Goal: Communication & Community: Answer question/provide support

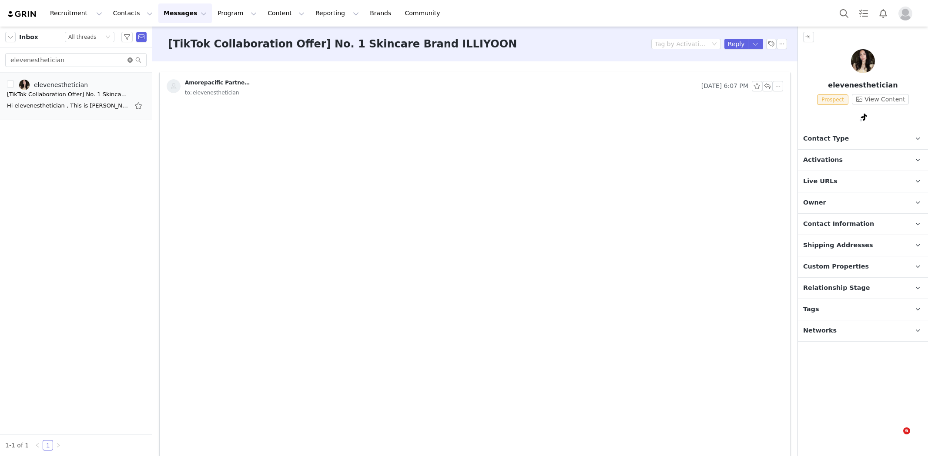
click at [129, 59] on icon "icon: close-circle" at bounding box center [129, 59] width 5 height 5
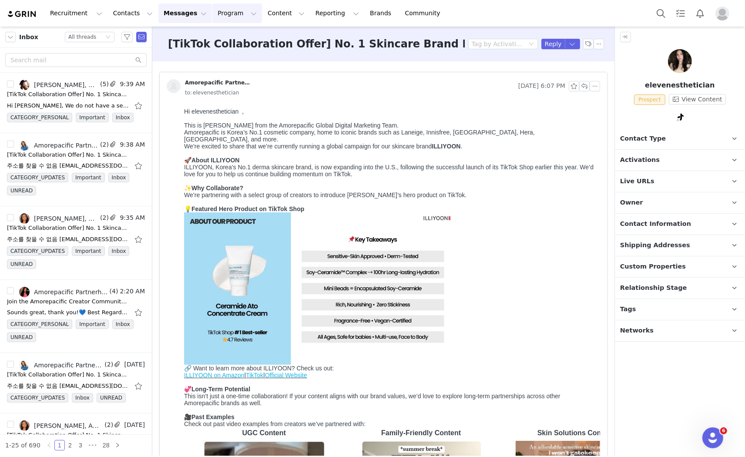
click at [214, 15] on button "Program Program" at bounding box center [237, 13] width 50 height 20
click at [222, 38] on p "Activations" at bounding box center [218, 38] width 33 height 9
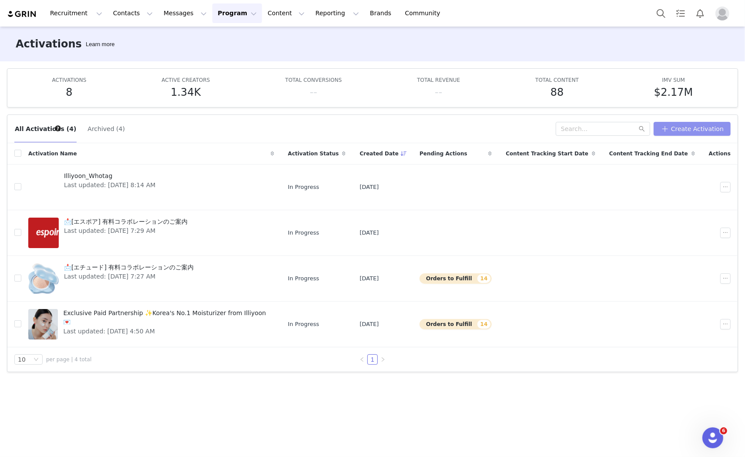
click at [673, 125] on button "Create Activation" at bounding box center [691, 129] width 77 height 14
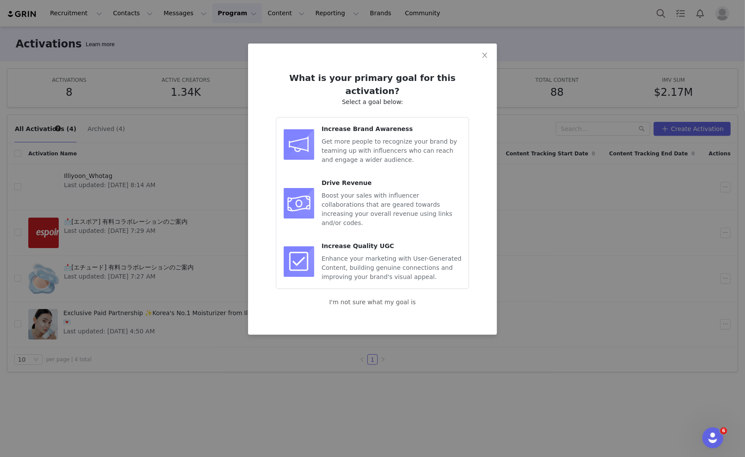
click at [409, 138] on span "Get more people to recognize your brand by teaming up with influencers who can …" at bounding box center [389, 150] width 135 height 25
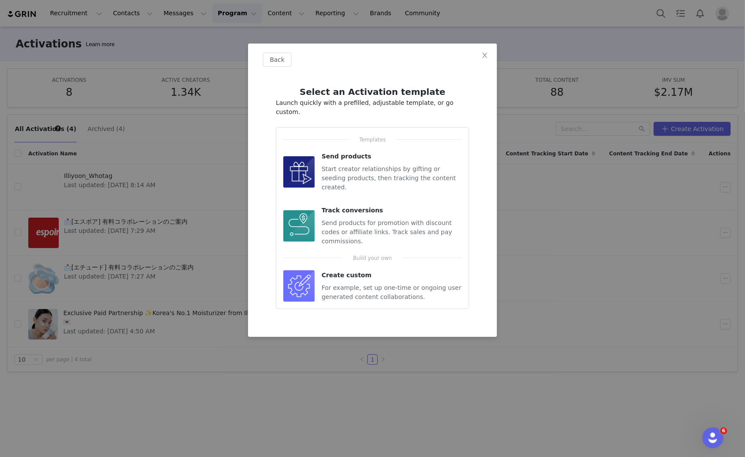
click at [402, 165] on span "Start creator relationships by gifting or seeding products, then tracking the c…" at bounding box center [389, 177] width 134 height 25
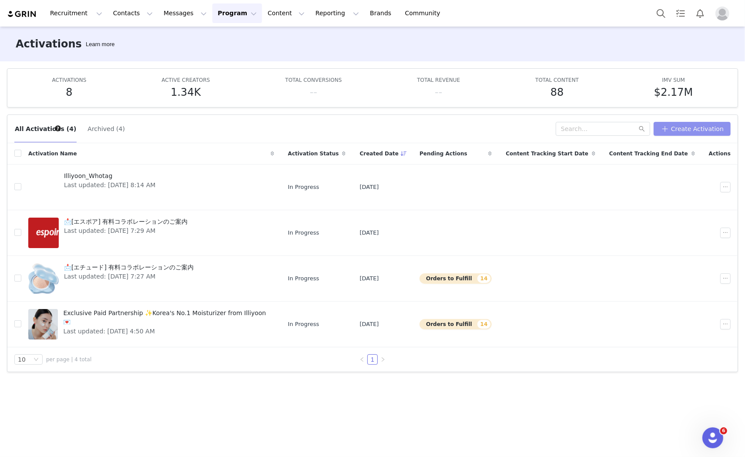
click at [693, 130] on button "Create Activation" at bounding box center [691, 129] width 77 height 14
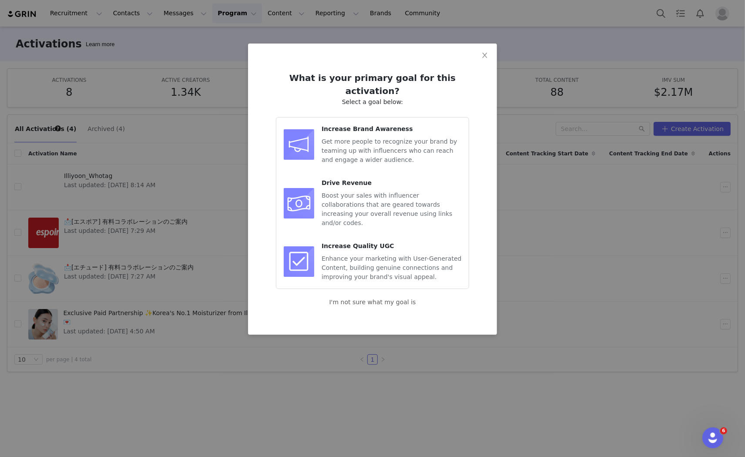
click at [389, 139] on span "Get more people to recognize your brand by teaming up with influencers who can …" at bounding box center [389, 150] width 135 height 25
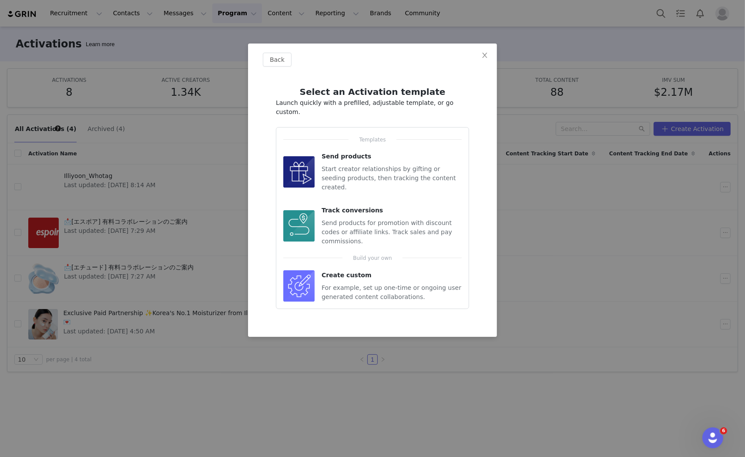
click at [385, 165] on span "Start creator relationships by gifting or seeding products, then tracking the c…" at bounding box center [389, 177] width 134 height 25
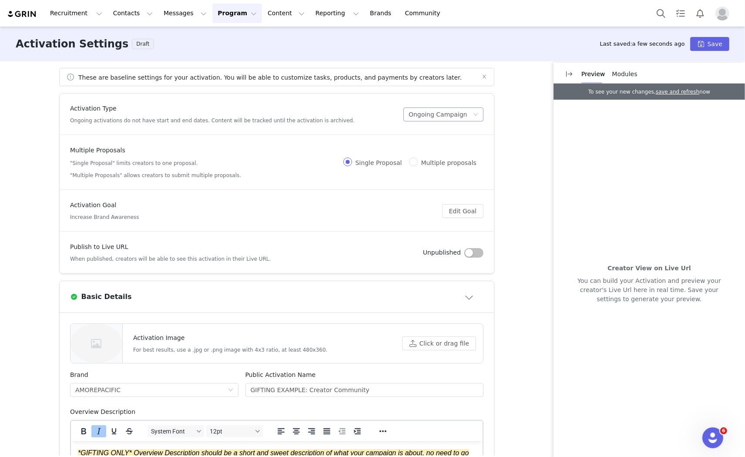
click at [432, 111] on div "Ongoing Campaign" at bounding box center [438, 114] width 59 height 13
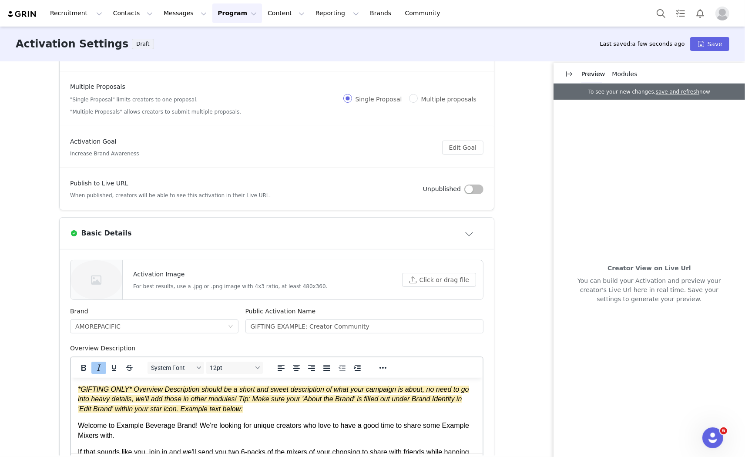
scroll to position [48, 0]
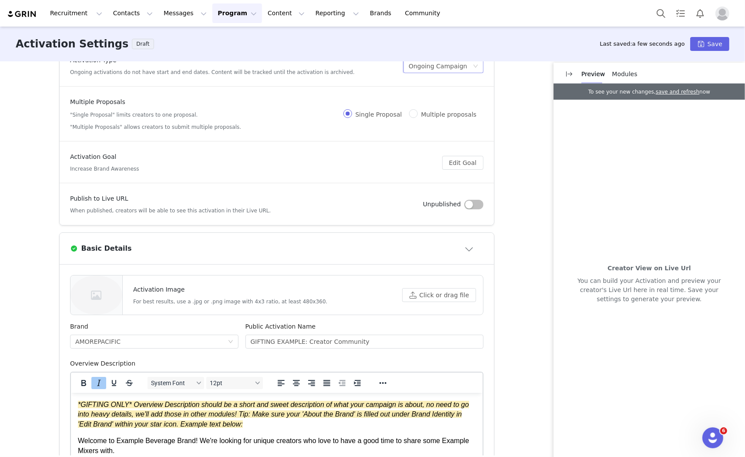
click at [469, 203] on button "button" at bounding box center [473, 205] width 19 height 10
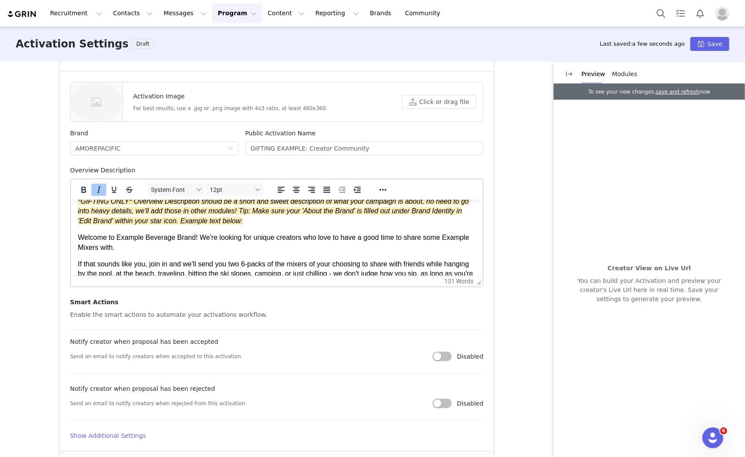
scroll to position [0, 0]
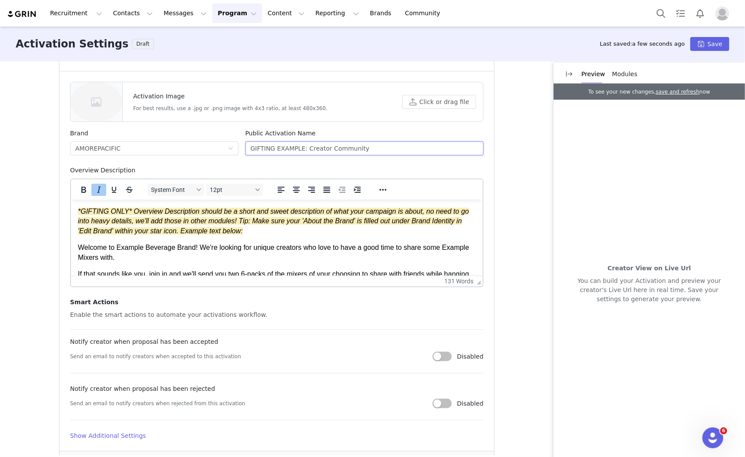
click at [290, 147] on input "GIFTING EXAMPLE: Creator Community" at bounding box center [364, 148] width 238 height 14
type input "i"
click at [286, 149] on input "ILLIYOON_BY 26_ UNPAID" at bounding box center [364, 148] width 238 height 14
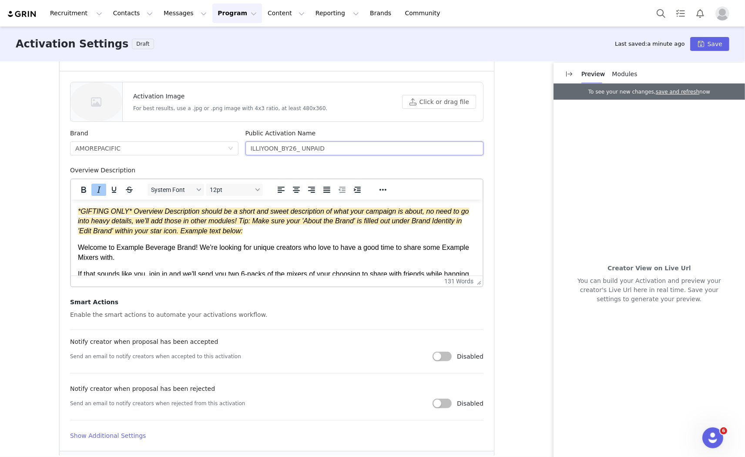
type input "ILLIYOON_BY26_ UNPAID"
click at [303, 179] on div "System Font 12pt To open the popup, press Shift+Enter To open the popup, press …" at bounding box center [277, 189] width 412 height 20
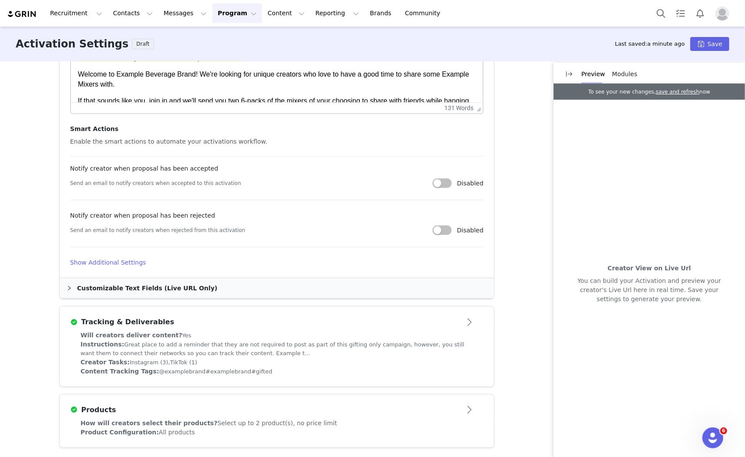
scroll to position [415, 0]
click at [705, 44] on button "Save" at bounding box center [709, 44] width 39 height 14
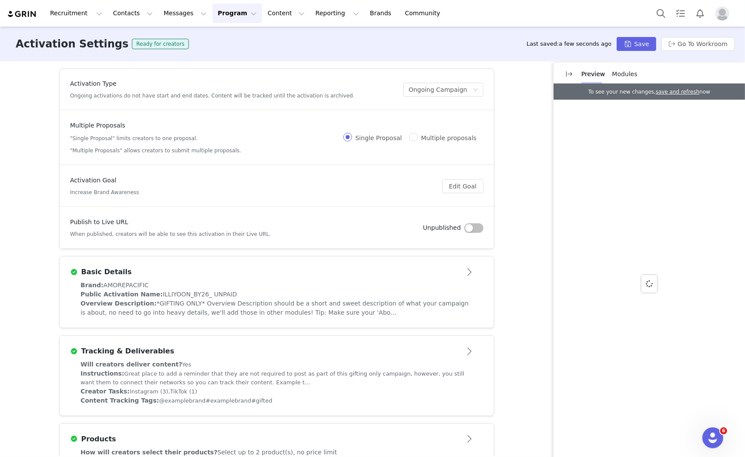
click at [214, 14] on button "Program Program" at bounding box center [237, 13] width 50 height 20
click at [237, 34] on div "Activations" at bounding box center [230, 38] width 58 height 9
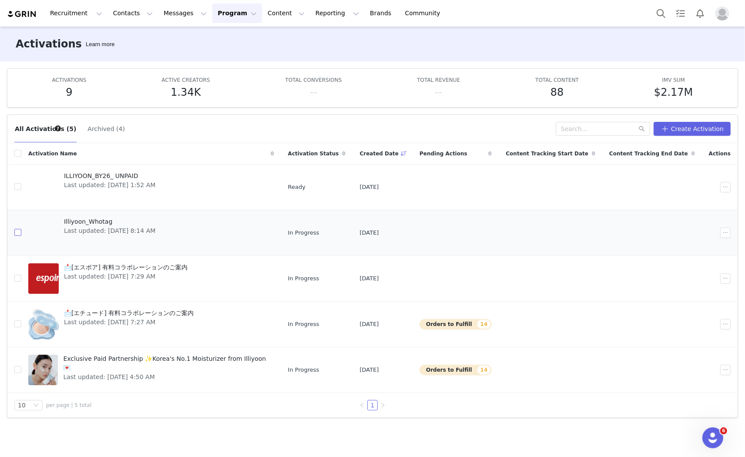
click at [18, 233] on input "checkbox" at bounding box center [17, 232] width 7 height 7
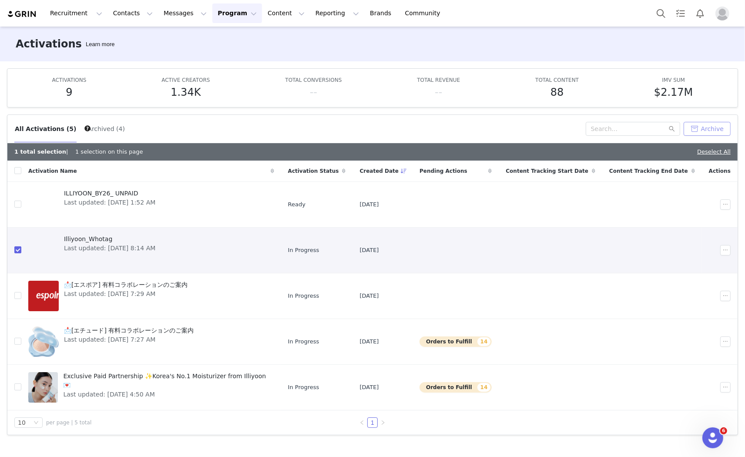
click at [708, 129] on button "Archive" at bounding box center [706, 129] width 47 height 14
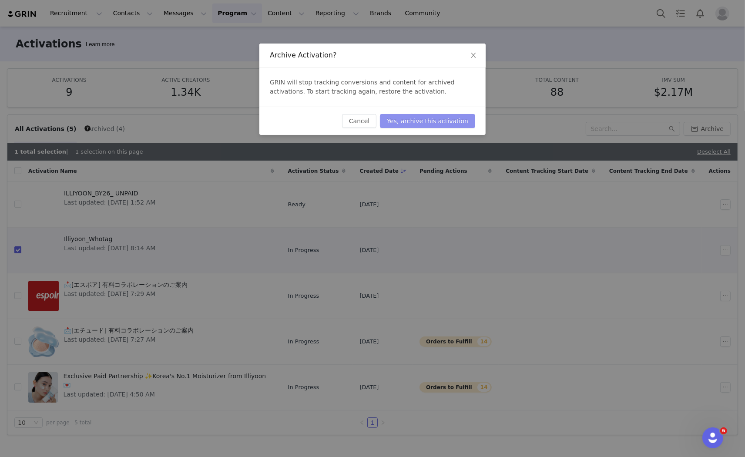
click at [452, 121] on button "Yes, archive this activation" at bounding box center [427, 121] width 95 height 14
checkbox input "false"
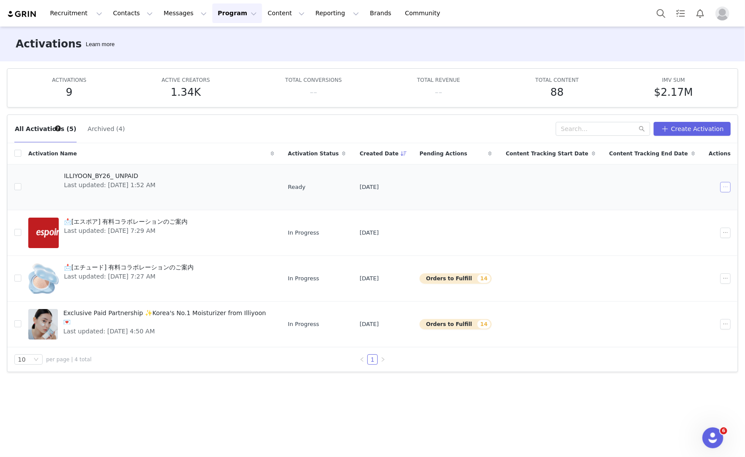
click at [723, 188] on button "button" at bounding box center [725, 187] width 10 height 10
click at [697, 200] on div "Edit" at bounding box center [693, 203] width 75 height 10
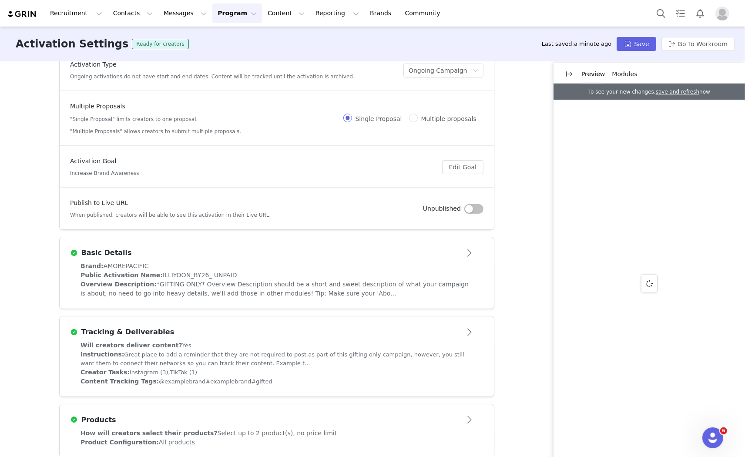
scroll to position [30, 0]
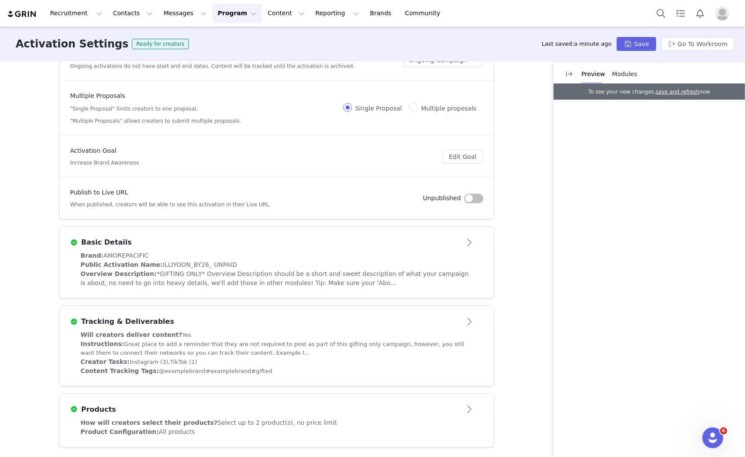
click at [424, 234] on article "Basic Details" at bounding box center [277, 239] width 434 height 24
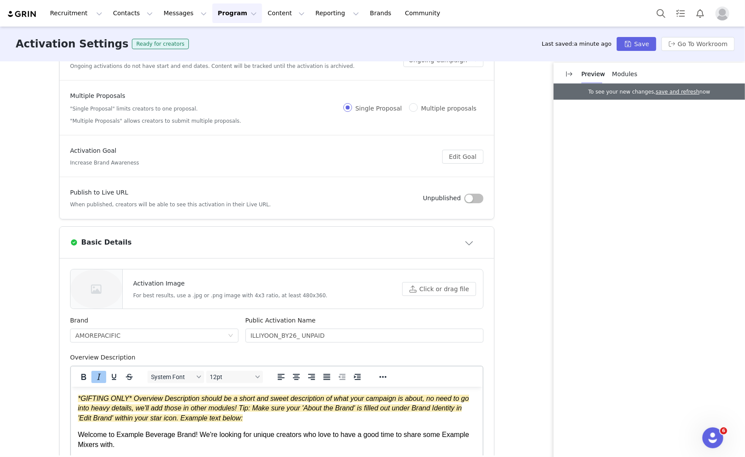
scroll to position [0, 0]
drag, startPoint x: 296, startPoint y: 334, endPoint x: 327, endPoint y: 334, distance: 31.3
click at [327, 334] on input "ILLIYOON_BY26_ UNPAID" at bounding box center [364, 335] width 238 height 14
type input "ILLIYOON_BY26_ GIFTED"
click at [645, 40] on button "Save" at bounding box center [635, 44] width 39 height 14
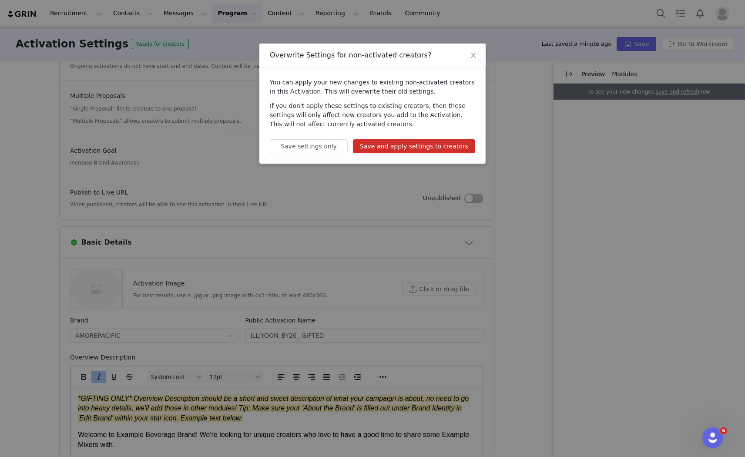
click at [411, 147] on button "Save and apply settings to creators" at bounding box center [414, 146] width 122 height 14
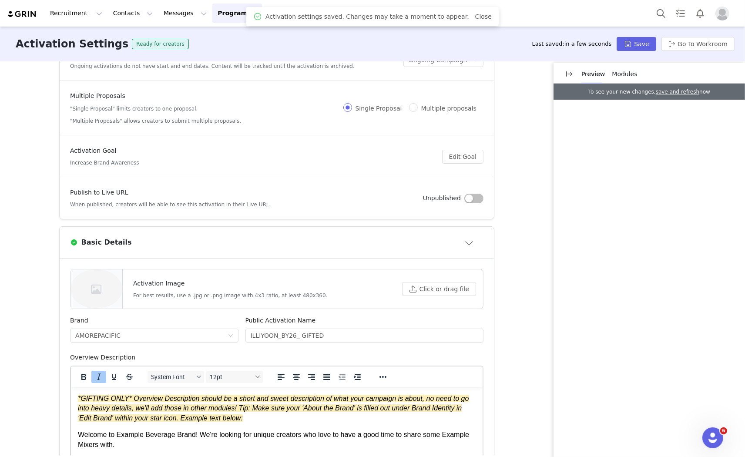
click at [218, 15] on button "Program Program" at bounding box center [237, 13] width 50 height 20
click at [227, 84] on div "Affiliates" at bounding box center [230, 86] width 58 height 9
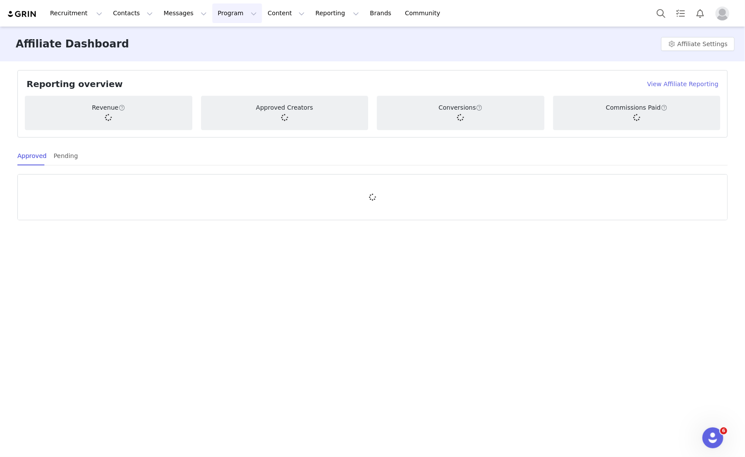
click at [229, 14] on button "Program Program" at bounding box center [237, 13] width 50 height 20
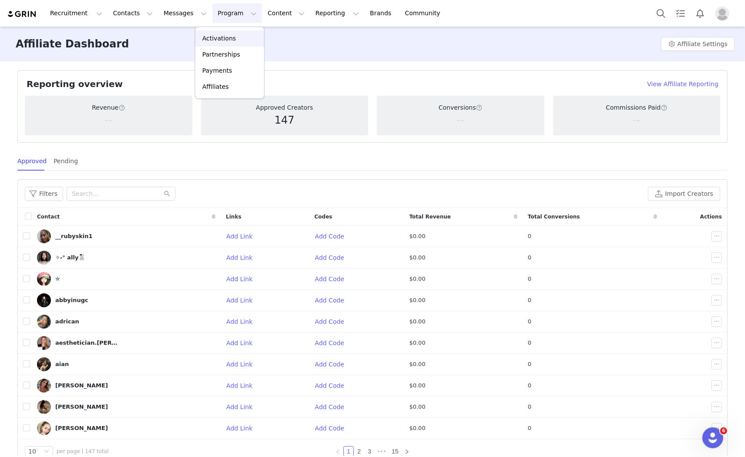
click at [229, 40] on p "Activations" at bounding box center [218, 38] width 33 height 9
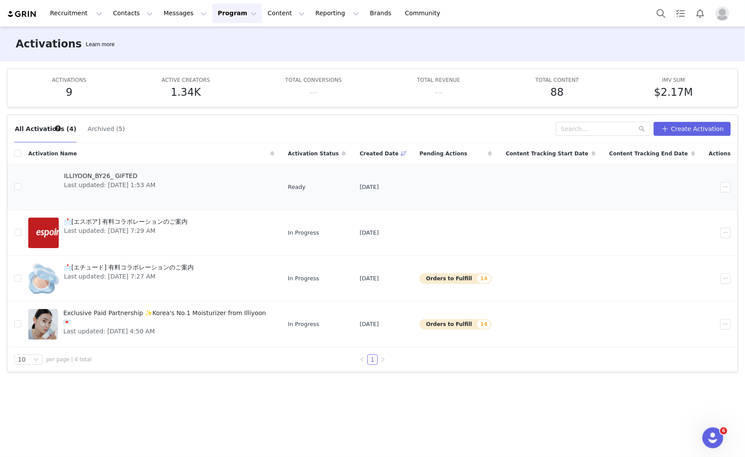
click at [144, 181] on span "Last updated: [DATE] 1:53 AM" at bounding box center [109, 185] width 91 height 9
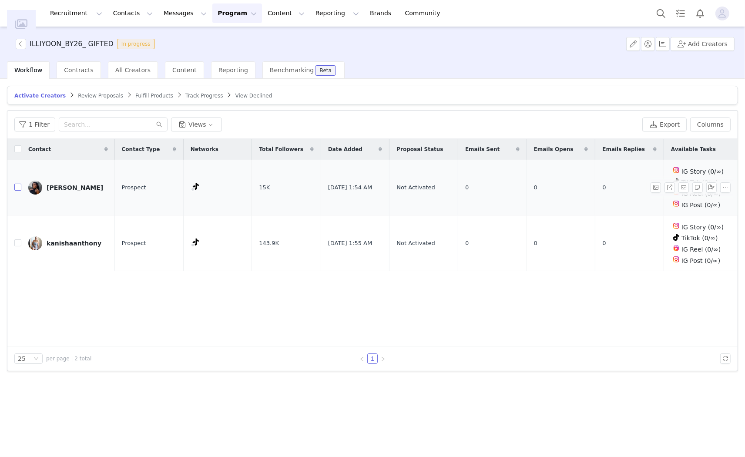
click at [17, 187] on input "checkbox" at bounding box center [17, 187] width 7 height 7
checkbox input "true"
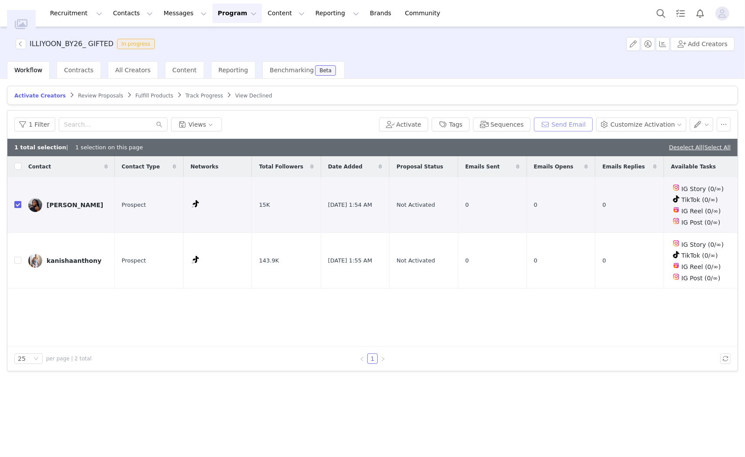
click at [573, 124] on button "Send Email" at bounding box center [563, 124] width 59 height 14
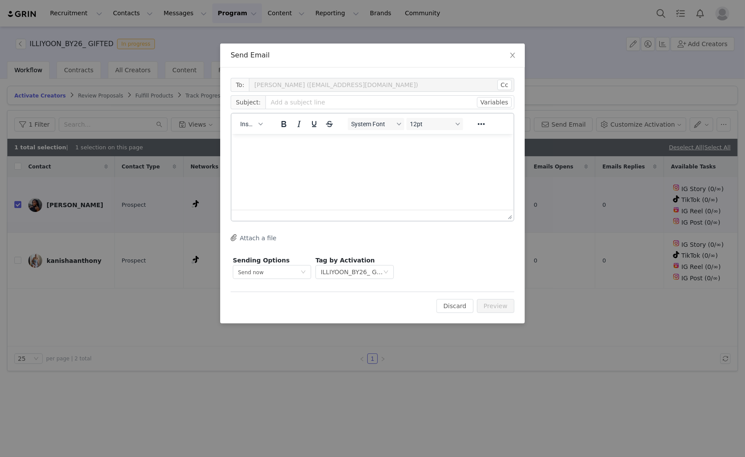
click at [344, 157] on html at bounding box center [372, 145] width 282 height 23
click at [309, 104] on input "text" at bounding box center [389, 102] width 249 height 14
type input "i"
drag, startPoint x: 368, startPoint y: 103, endPoint x: 394, endPoint y: 103, distance: 25.7
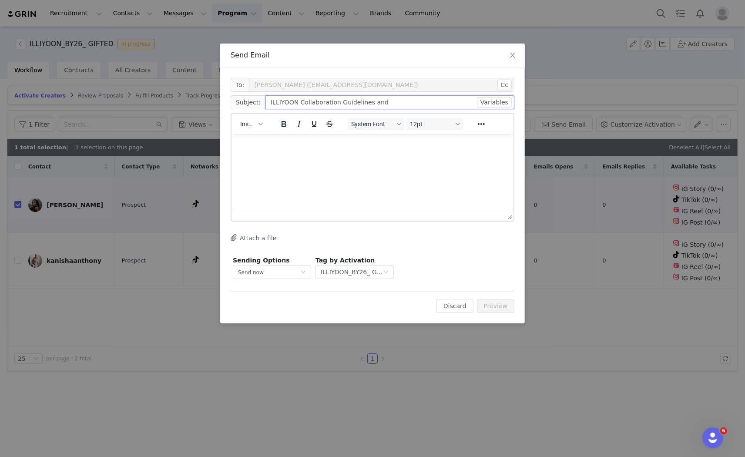
click at [394, 103] on input "ILLIYOON Collaboration Guidelines and" at bounding box center [389, 102] width 249 height 14
type input "ILLIYOON Collaboration Guidelines"
click at [338, 157] on html at bounding box center [372, 145] width 282 height 23
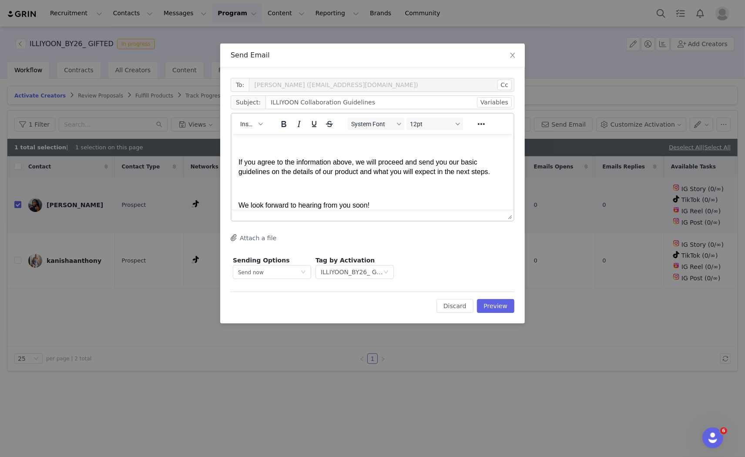
scroll to position [199, 0]
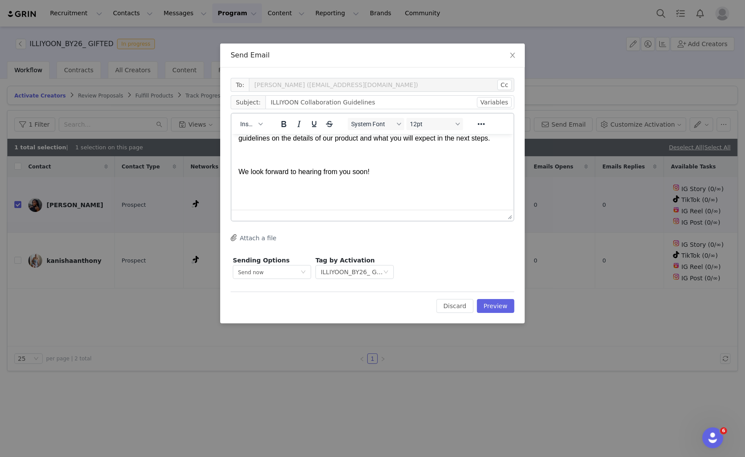
click at [263, 194] on body "Hi Amanda, We thank you so much for your interest in this collaboration. Before…" at bounding box center [372, 75] width 268 height 268
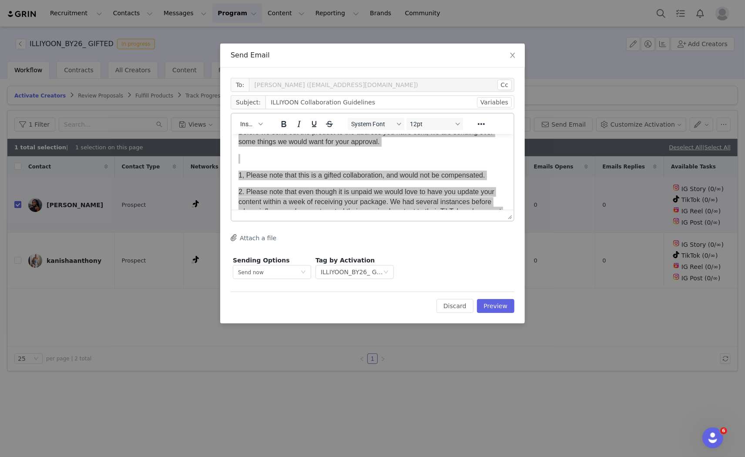
scroll to position [0, 0]
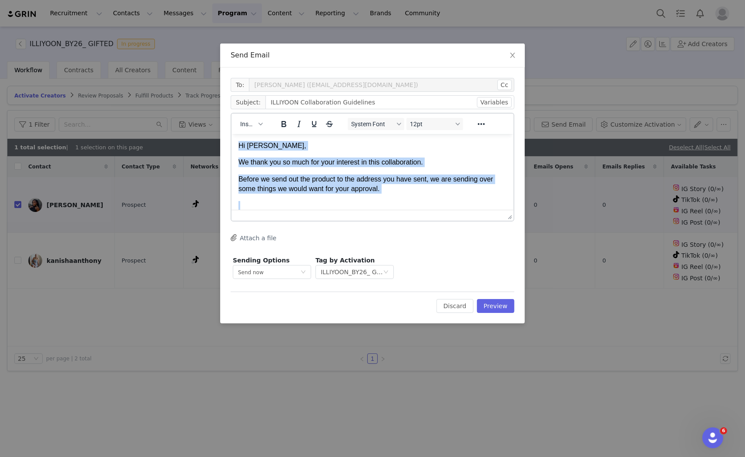
click at [370, 163] on p "We thank you so much for your interest in this collaboration." at bounding box center [372, 162] width 268 height 10
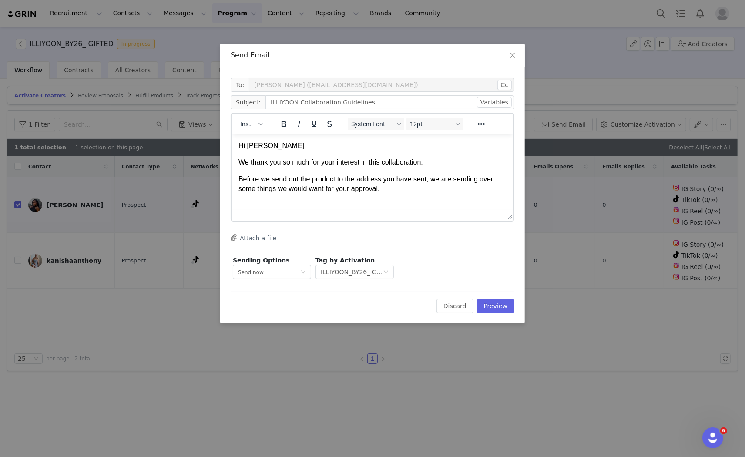
click at [351, 177] on p "Before we send out the product to the address you have sent, we are sending ove…" at bounding box center [372, 184] width 268 height 20
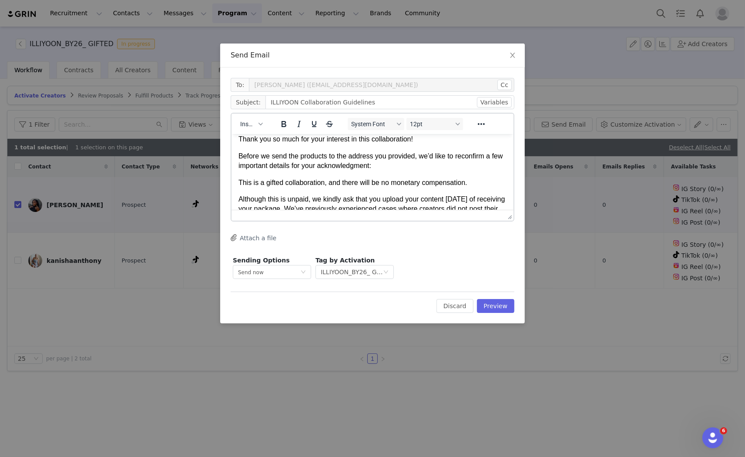
scroll to position [7, 0]
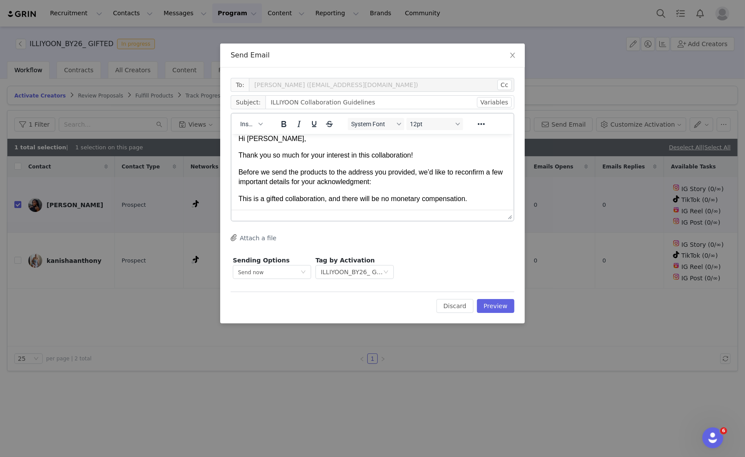
click at [351, 177] on p "Before we send the products to the address you provided, we’d like to reconfirm…" at bounding box center [372, 177] width 268 height 20
click at [347, 188] on body "Hi Amanda, Thank you so much for your interest in this collaboration! Before we…" at bounding box center [372, 244] width 268 height 221
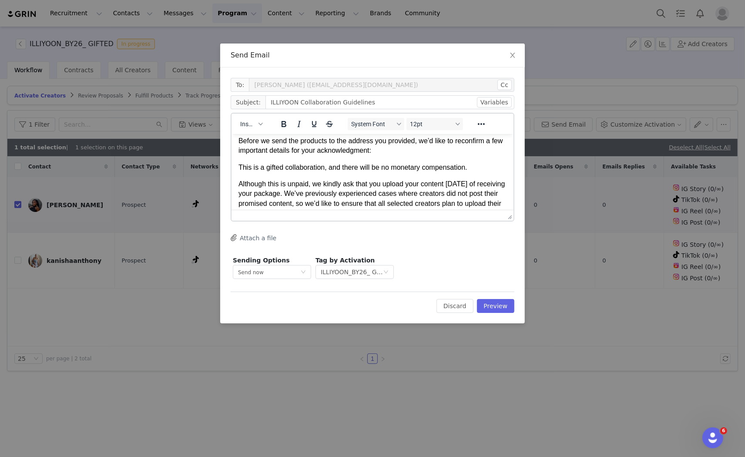
scroll to position [55, 0]
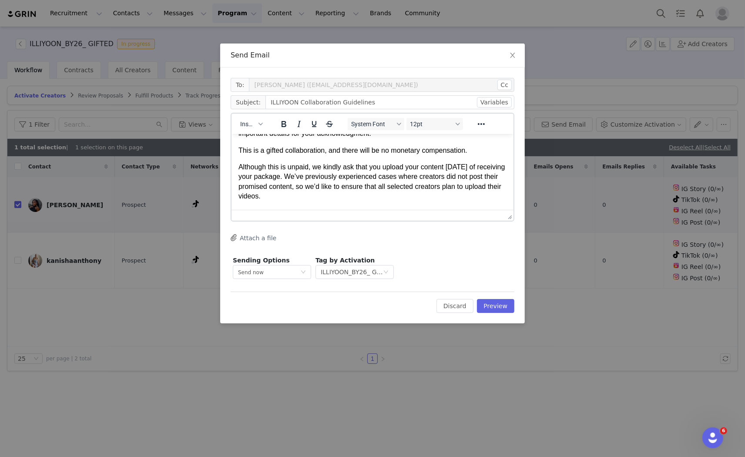
click at [347, 188] on p "Although this is unpaid, we kindly ask that you upload your content within one …" at bounding box center [372, 181] width 268 height 39
click at [271, 168] on p "Although this is unpaid, we kindly ask that you upload your content within one …" at bounding box center [372, 181] width 268 height 39
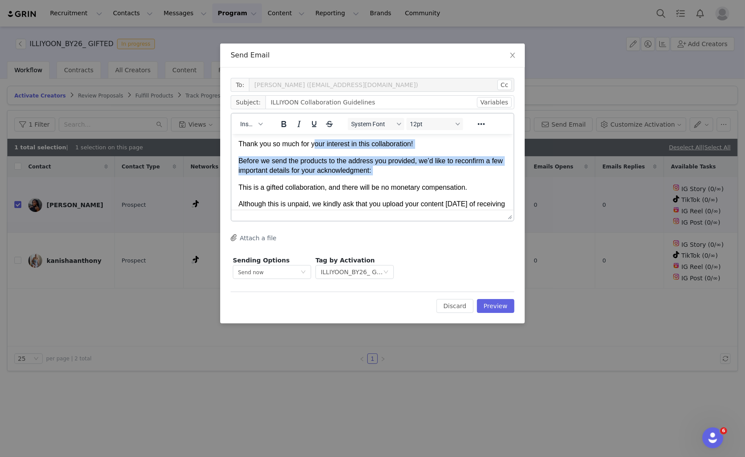
scroll to position [0, 0]
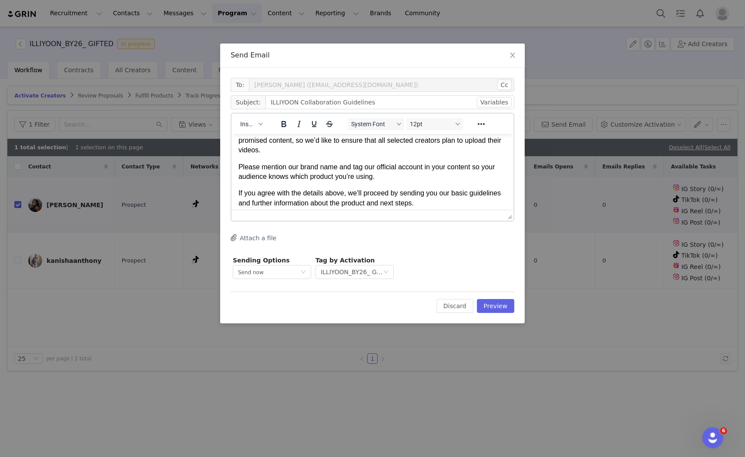
drag, startPoint x: 238, startPoint y: 149, endPoint x: 317, endPoint y: 153, distance: 79.3
click at [317, 153] on body "Hi Amanda, Thank you so much for your interest in this collaboration! Before we…" at bounding box center [372, 149] width 268 height 221
click at [291, 153] on p "Although this is unpaid, we kindly ask that you upload your content within one …" at bounding box center [372, 135] width 268 height 39
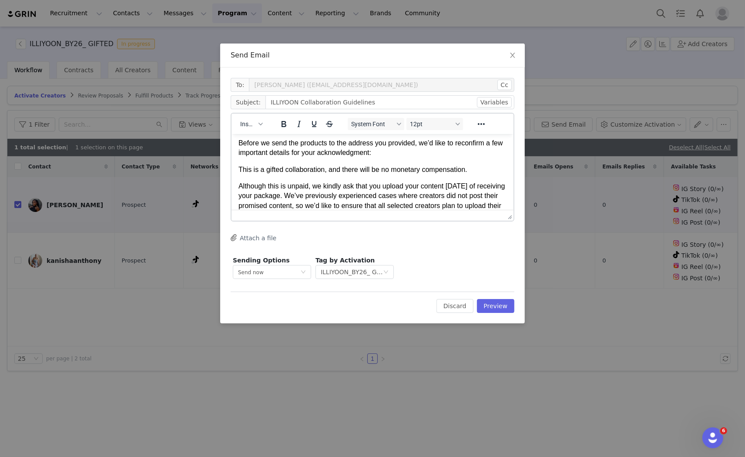
scroll to position [53, 0]
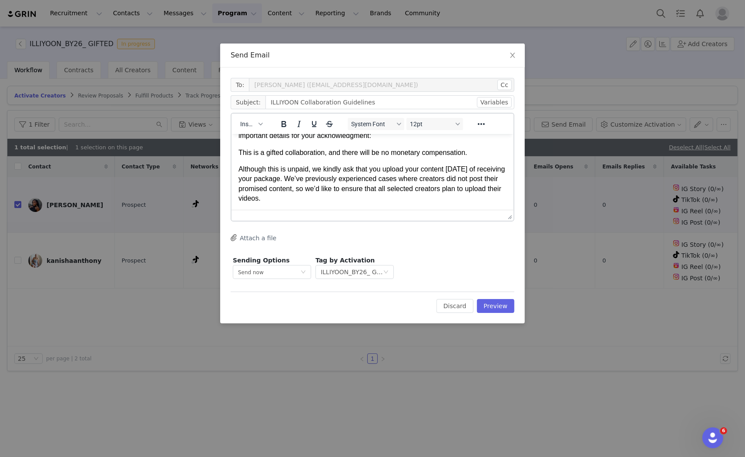
click at [238, 153] on p "This is a gifted collaboration, and there will be no monetary compensation." at bounding box center [372, 152] width 268 height 10
click at [238, 168] on p "Although this is unpaid, we kindly ask that you upload your content within one …" at bounding box center [372, 183] width 268 height 39
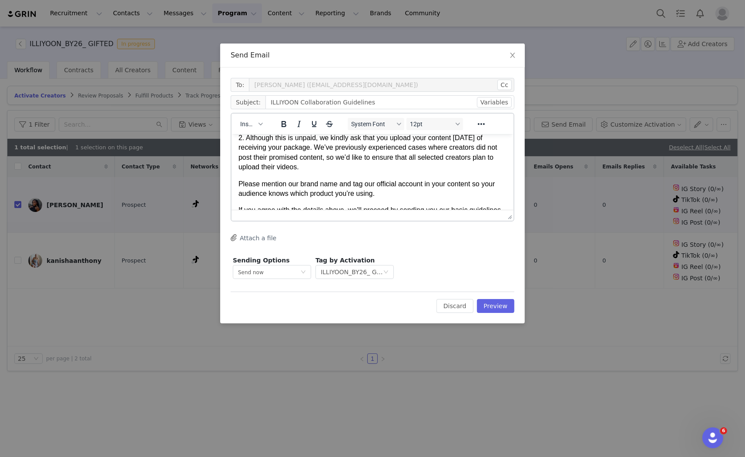
scroll to position [101, 0]
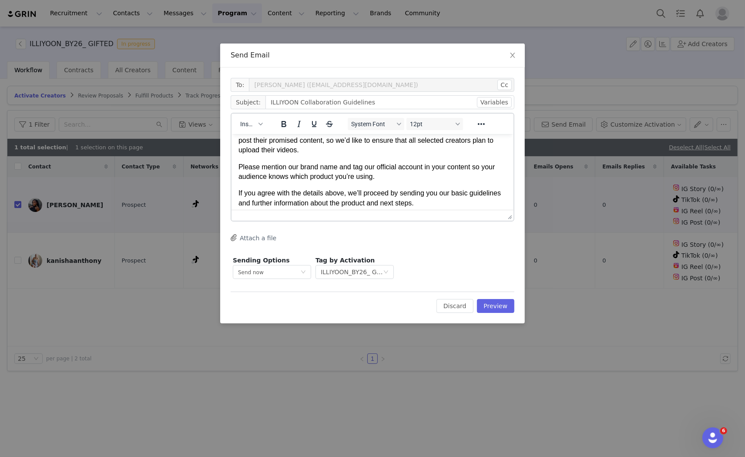
click at [239, 167] on p "Please mention our brand name and tag our official account in your content so y…" at bounding box center [372, 172] width 268 height 20
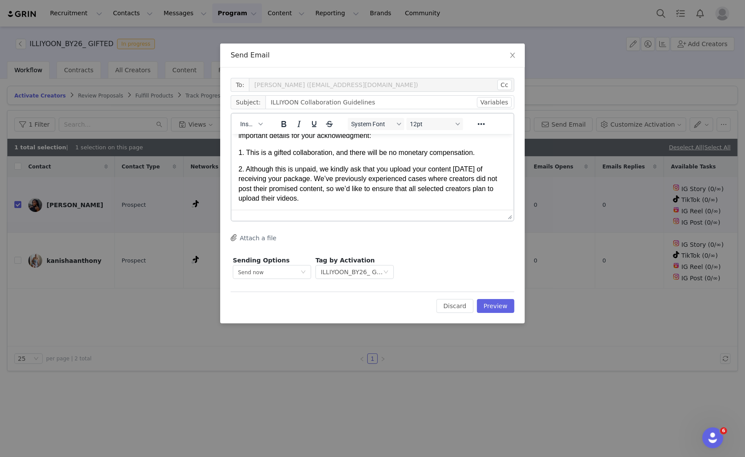
click at [328, 194] on p "2. Although this is unpaid, we kindly ask that you upload your content within o…" at bounding box center [372, 183] width 268 height 39
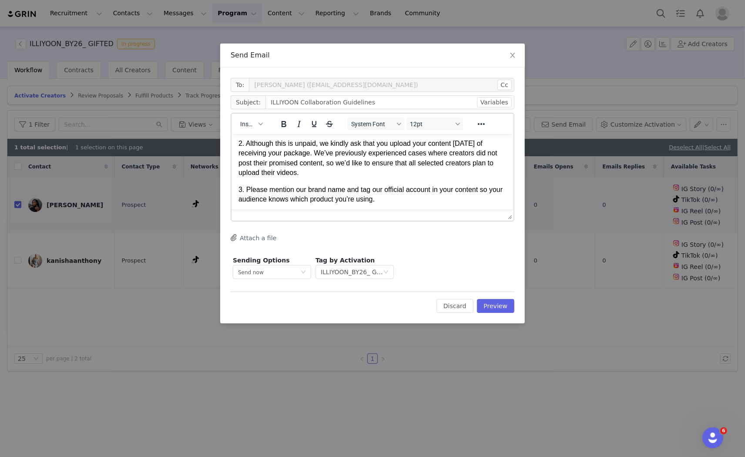
scroll to position [101, 0]
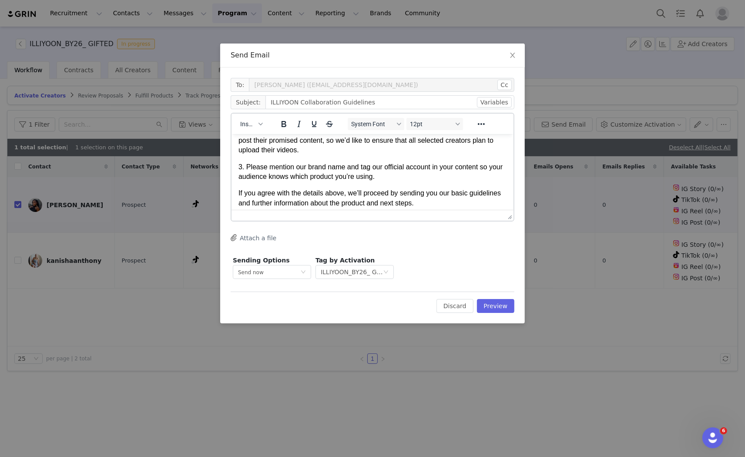
click at [332, 197] on p "If you agree with the details above, we’ll proceed by sending you our basic gui…" at bounding box center [372, 198] width 268 height 20
drag, startPoint x: 245, startPoint y: 167, endPoint x: 263, endPoint y: 165, distance: 17.5
click at [263, 165] on p "3. Please mention our brand name and tag our official account in your content s…" at bounding box center [372, 172] width 268 height 20
click at [382, 166] on p "3. We would deeply appreciate it if you mention our brand name and tag our offi…" at bounding box center [372, 172] width 268 height 20
drag, startPoint x: 358, startPoint y: 167, endPoint x: 434, endPoint y: 166, distance: 76.1
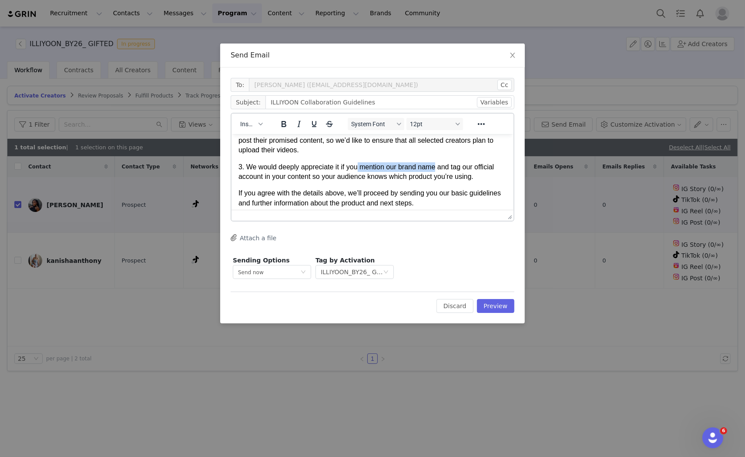
click at [434, 166] on p "3. We would deeply appreciate it if you mention our brand name and tag our offi…" at bounding box center [372, 172] width 268 height 20
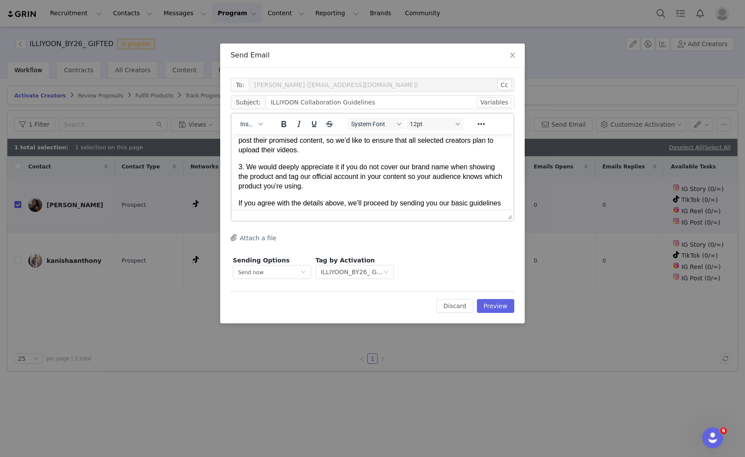
click at [408, 183] on p "3. We would deeply appreciate it if you do not cover our brand name when showin…" at bounding box center [372, 176] width 268 height 29
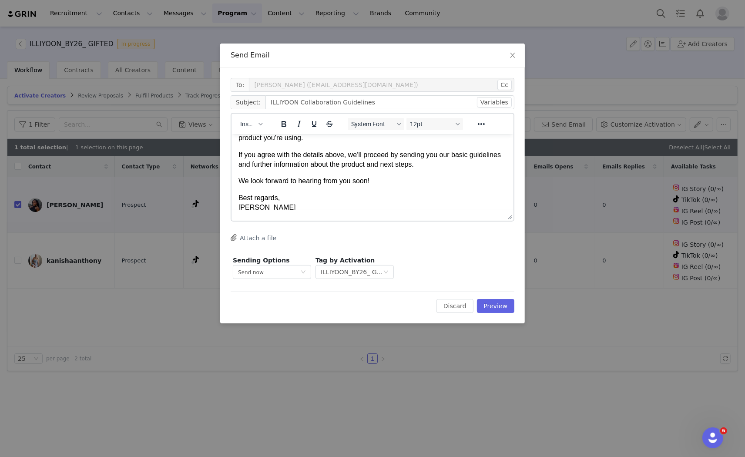
click at [333, 178] on p "We look forward to hearing from you soon!" at bounding box center [372, 181] width 268 height 10
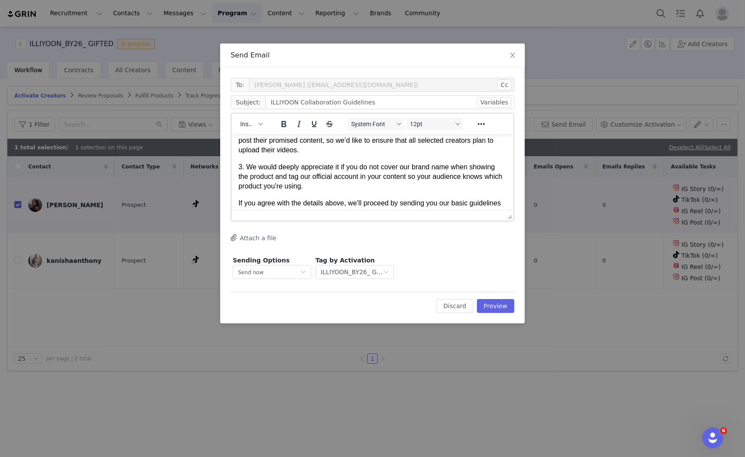
click at [339, 184] on p "3. We would deeply appreciate it if you do not cover our brand name when showin…" at bounding box center [372, 176] width 268 height 29
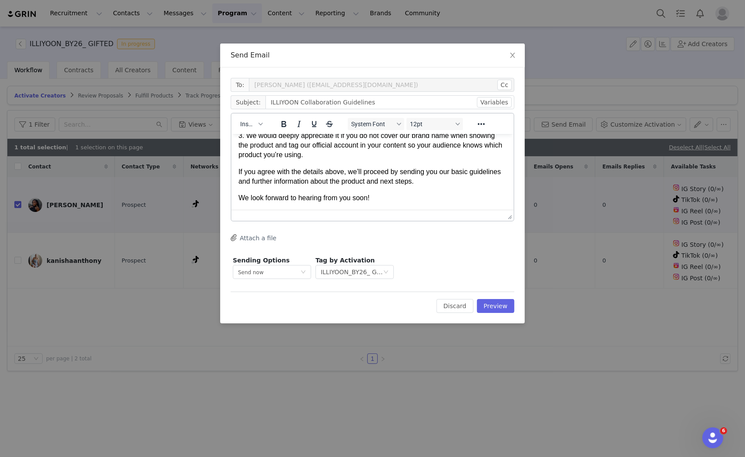
scroll to position [150, 0]
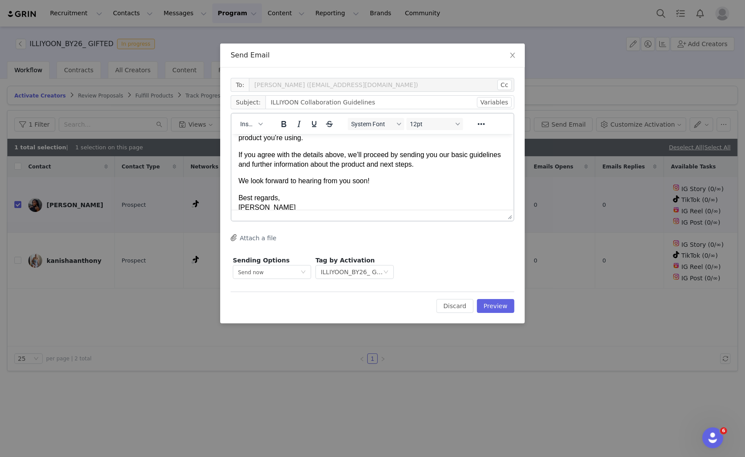
click at [339, 184] on p "We look forward to hearing from you soon!" at bounding box center [372, 181] width 268 height 10
click at [386, 191] on body "Hi Amanda, Thank you so much for your interest in this collaboration! Before we…" at bounding box center [372, 106] width 268 height 231
click at [391, 185] on body "Hi Amanda, Thank you so much for your interest in this collaboration! Before we…" at bounding box center [372, 106] width 268 height 231
click at [391, 178] on p "We look forward to hearing from you soon!" at bounding box center [372, 181] width 268 height 10
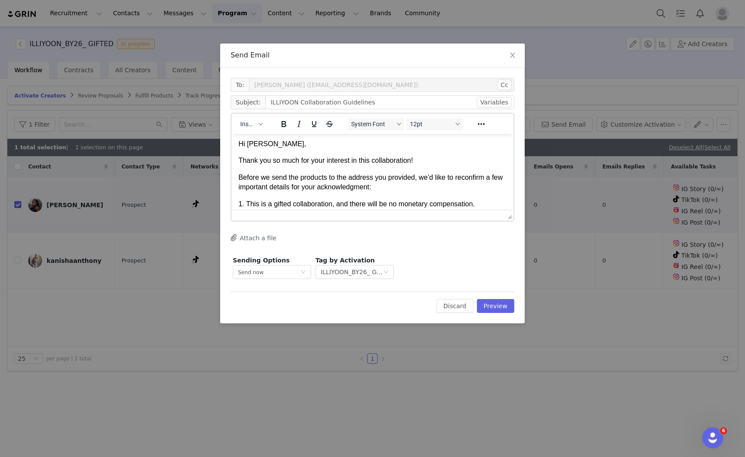
scroll to position [0, 0]
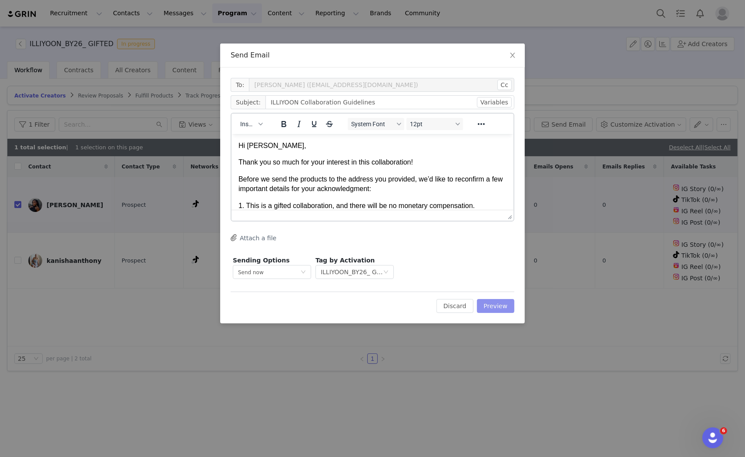
click at [509, 307] on button "Preview" at bounding box center [496, 306] width 38 height 14
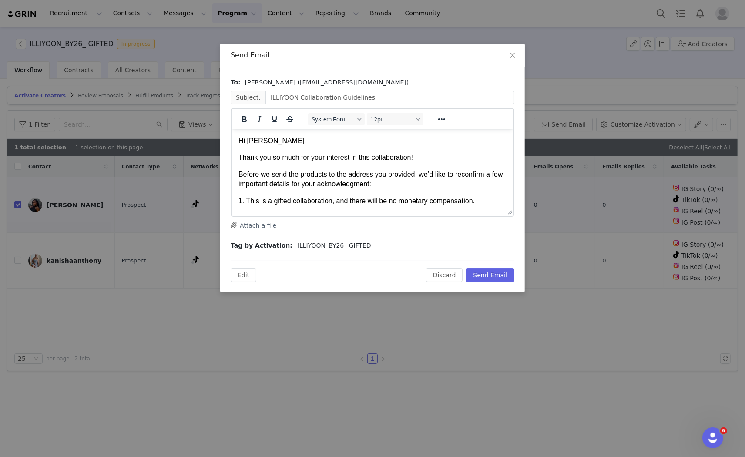
click at [408, 184] on p "Before we send the products to the address you provided, we’d like to reconfirm…" at bounding box center [372, 179] width 268 height 20
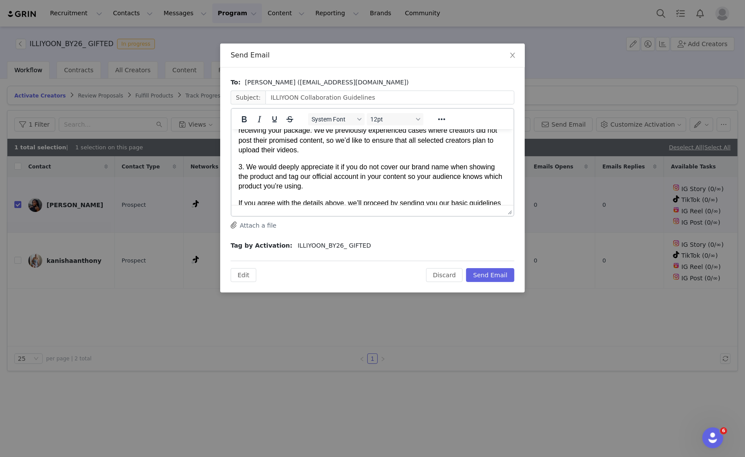
scroll to position [145, 0]
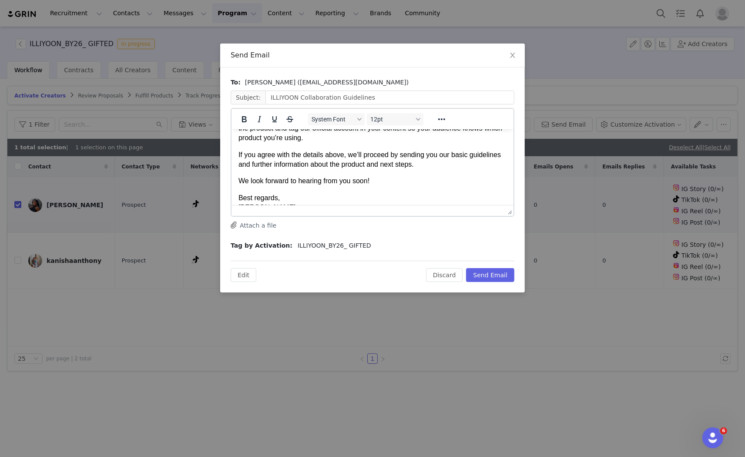
click at [333, 139] on p "3. We would deeply appreciate it if you do not cover our brand name when showin…" at bounding box center [372, 128] width 268 height 29
click at [476, 164] on p "If you agree with the details above, we’ll proceed by sending you our basic gui…" at bounding box center [372, 160] width 268 height 20
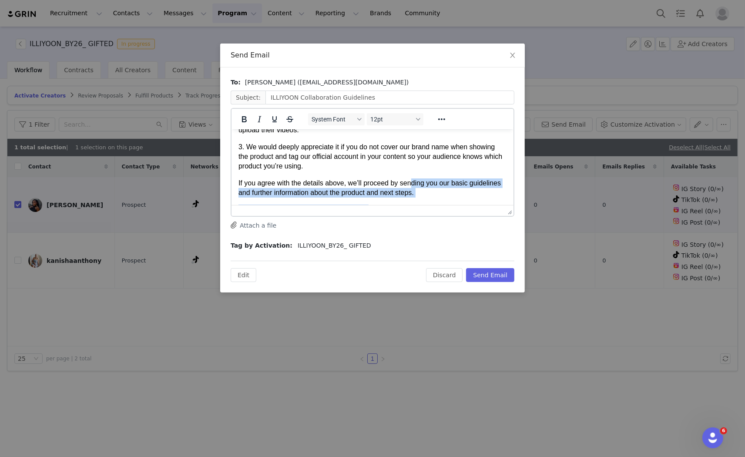
drag, startPoint x: 369, startPoint y: 132, endPoint x: 402, endPoint y: 183, distance: 60.7
click at [402, 182] on body "Hi Amanda, Thank you so much for your interest in this collaboration! Before we…" at bounding box center [372, 148] width 268 height 258
click at [402, 183] on p "If you agree with the details above, we’ll proceed by sending you our basic gui…" at bounding box center [372, 188] width 268 height 20
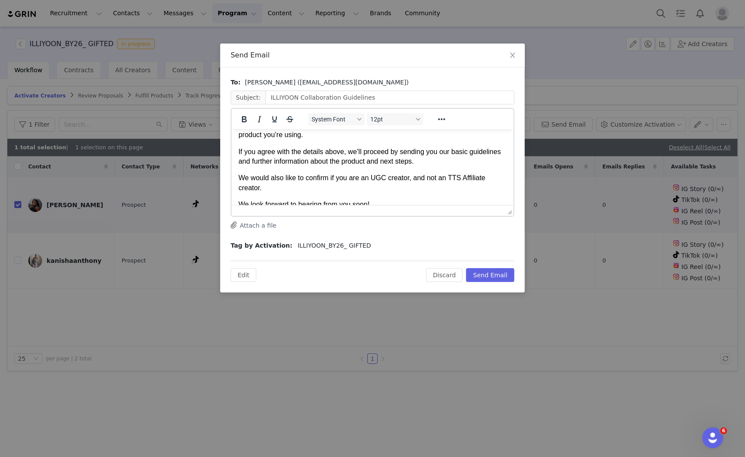
scroll to position [165, 0]
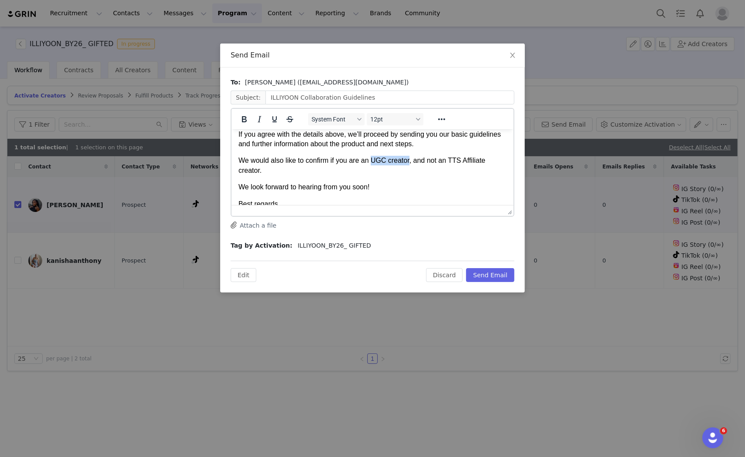
drag, startPoint x: 371, startPoint y: 159, endPoint x: 409, endPoint y: 160, distance: 37.4
click at [409, 160] on p "We would also like to confirm if you are an UGC creator, and not an TTS Affilia…" at bounding box center [372, 165] width 268 height 20
click at [390, 180] on body "Hi Amanda, Thank you so much for your interest in this collaboration! Before we…" at bounding box center [372, 99] width 268 height 258
click at [421, 173] on p "We would also like to confirm if you are an UGC creator , and not an TTS Affili…" at bounding box center [372, 165] width 268 height 20
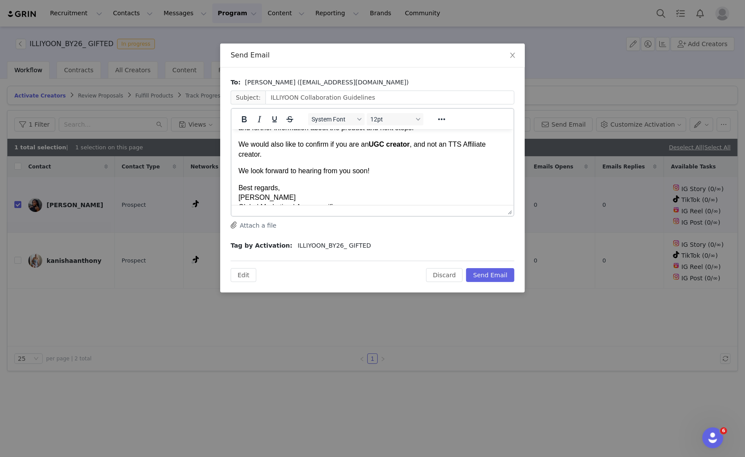
scroll to position [194, 0]
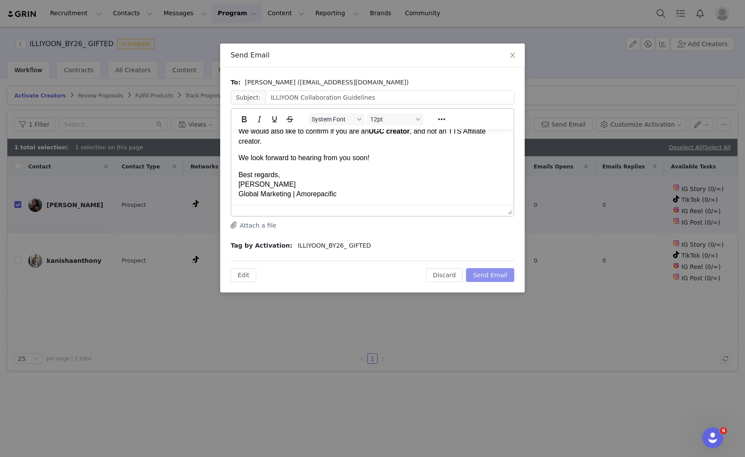
click at [503, 275] on button "Send Email" at bounding box center [490, 275] width 48 height 14
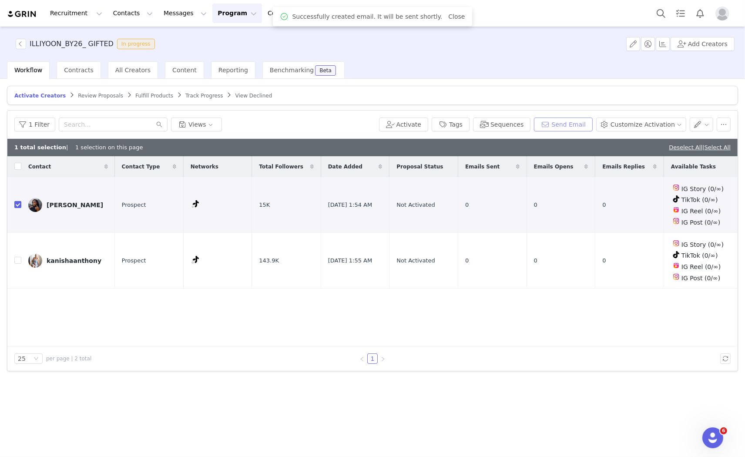
scroll to position [0, 0]
click at [15, 204] on input "checkbox" at bounding box center [17, 204] width 7 height 7
checkbox input "false"
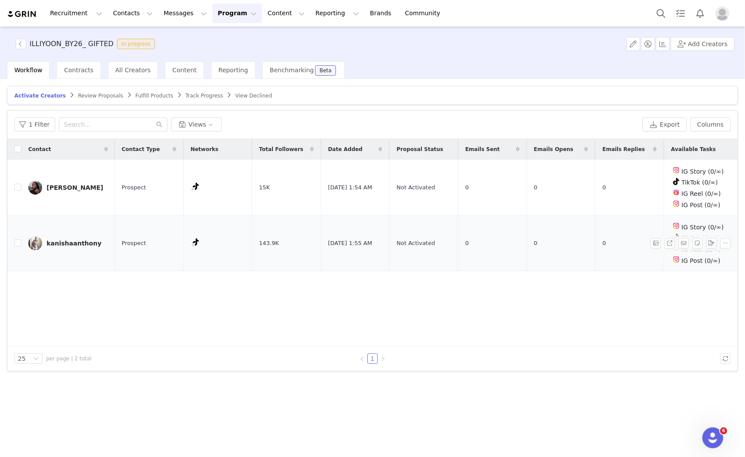
click at [72, 243] on div "kanishaanthony" at bounding box center [74, 243] width 55 height 7
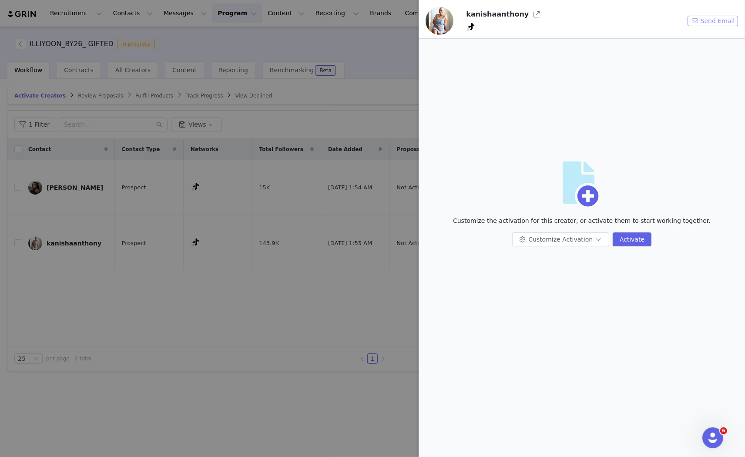
click at [717, 22] on button "Send Email" at bounding box center [712, 21] width 50 height 10
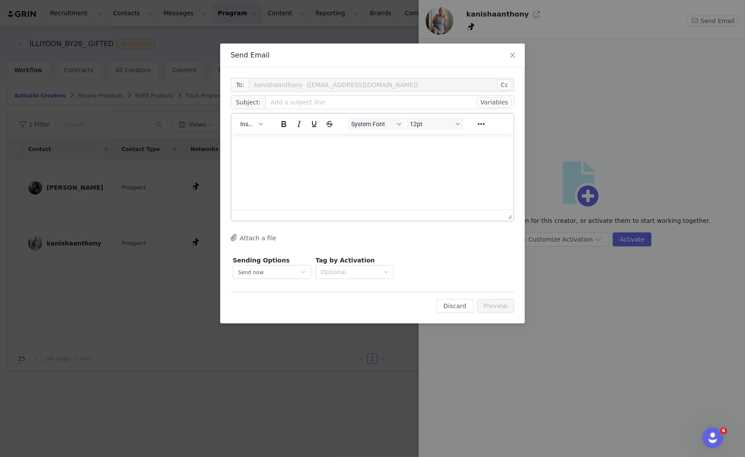
click at [340, 157] on html at bounding box center [372, 145] width 282 height 23
click at [510, 57] on icon "icon: close" at bounding box center [512, 55] width 7 height 7
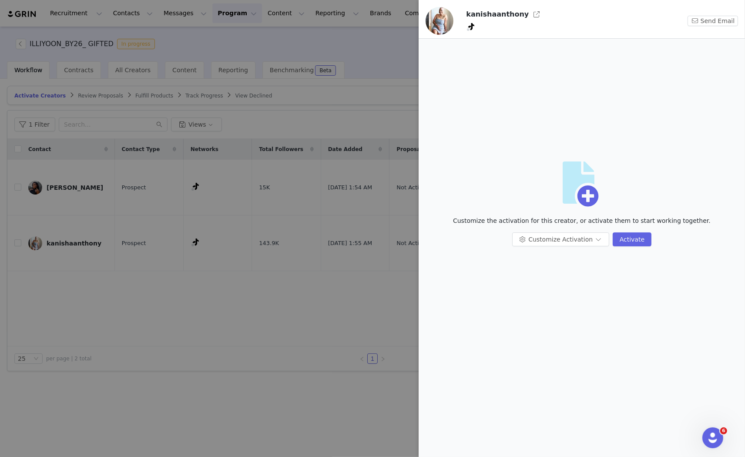
click at [353, 39] on div at bounding box center [372, 228] width 745 height 457
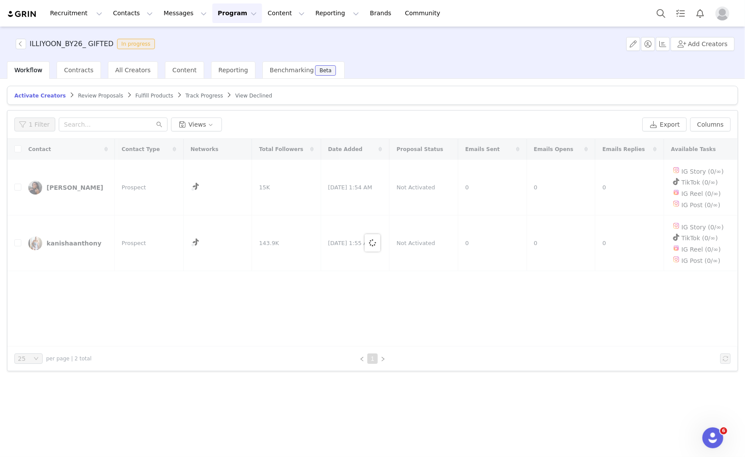
click at [218, 11] on button "Program Program" at bounding box center [237, 13] width 50 height 20
click at [158, 12] on button "Messages Messages" at bounding box center [185, 13] width 54 height 20
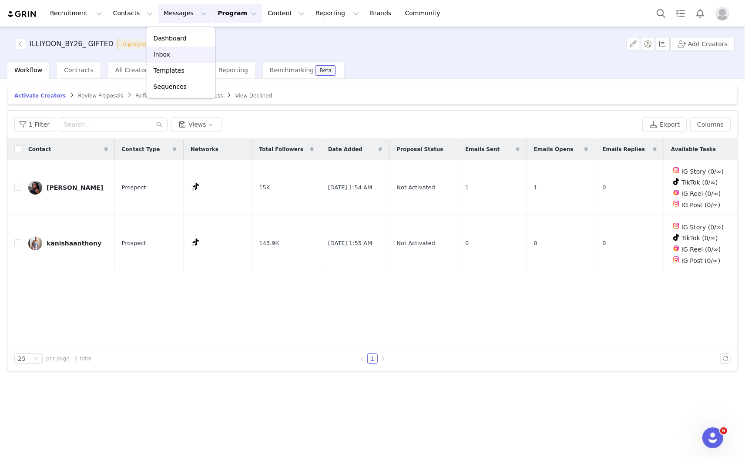
click at [168, 55] on div "Inbox" at bounding box center [181, 54] width 58 height 9
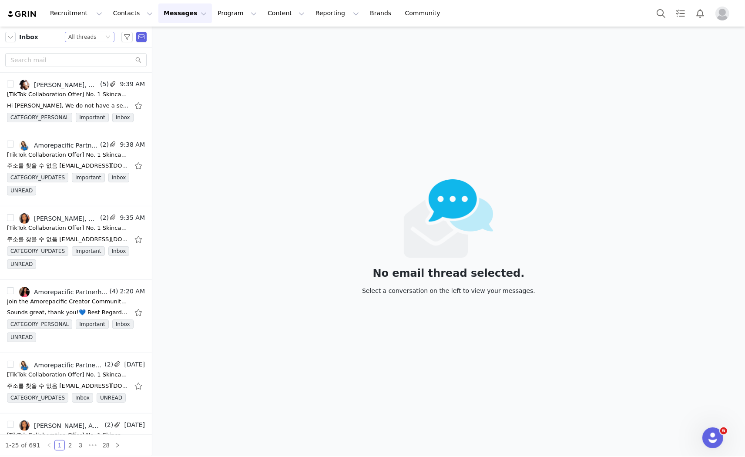
click at [91, 32] on div "All threads" at bounding box center [82, 37] width 28 height 10
click at [90, 68] on li "Read" at bounding box center [90, 67] width 50 height 14
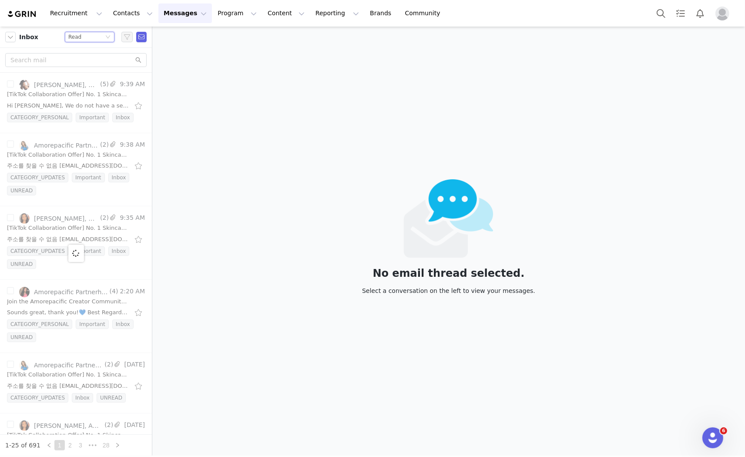
click at [91, 33] on div "Status Read" at bounding box center [85, 37] width 35 height 10
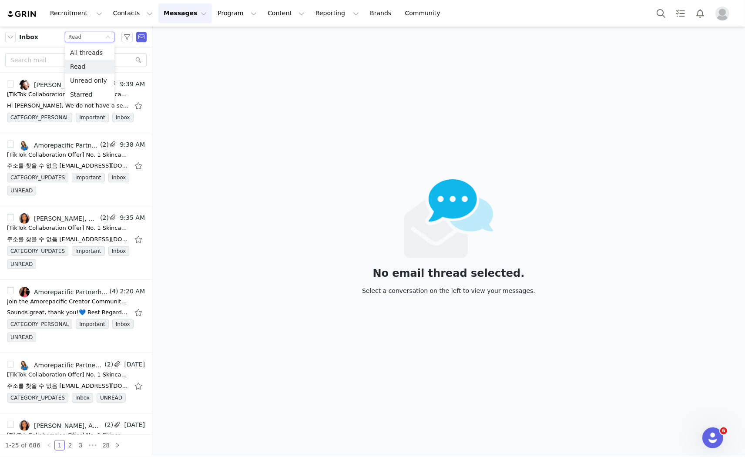
click at [97, 35] on div "Status Read" at bounding box center [85, 37] width 35 height 10
click at [138, 33] on button "button" at bounding box center [141, 37] width 10 height 10
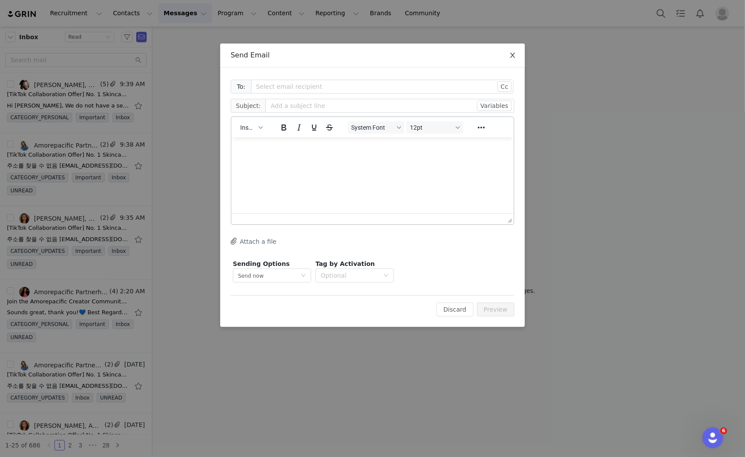
click at [518, 53] on span "Close" at bounding box center [512, 56] width 24 height 24
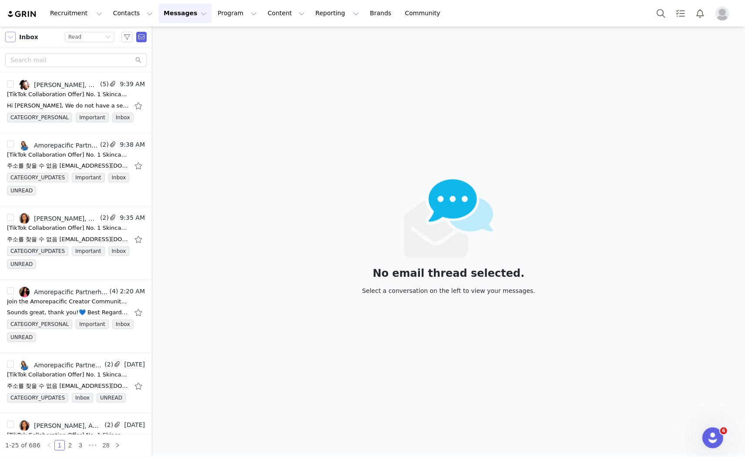
click at [13, 37] on button "button" at bounding box center [10, 37] width 10 height 10
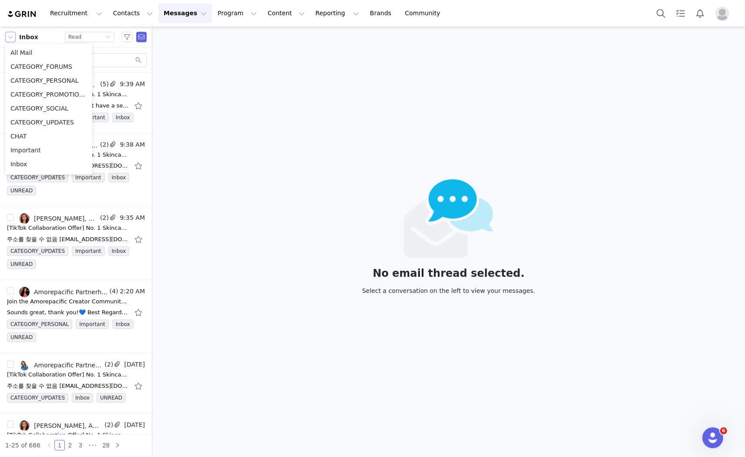
click at [13, 37] on button "button" at bounding box center [10, 37] width 10 height 10
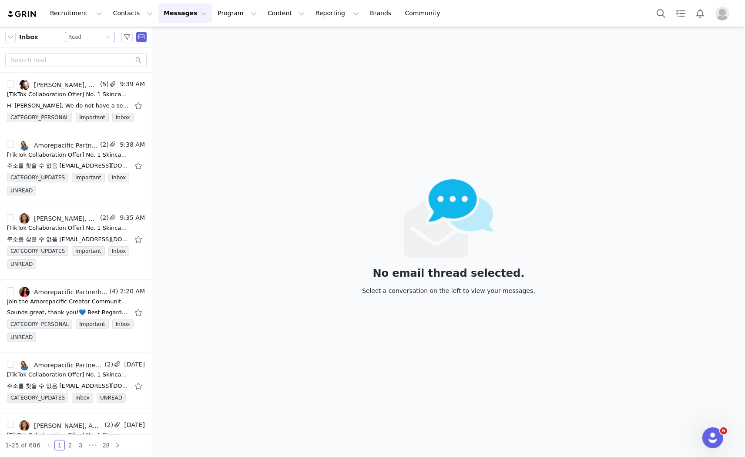
click at [105, 36] on icon "icon: down" at bounding box center [107, 36] width 5 height 5
click at [95, 50] on li "All threads" at bounding box center [90, 53] width 50 height 14
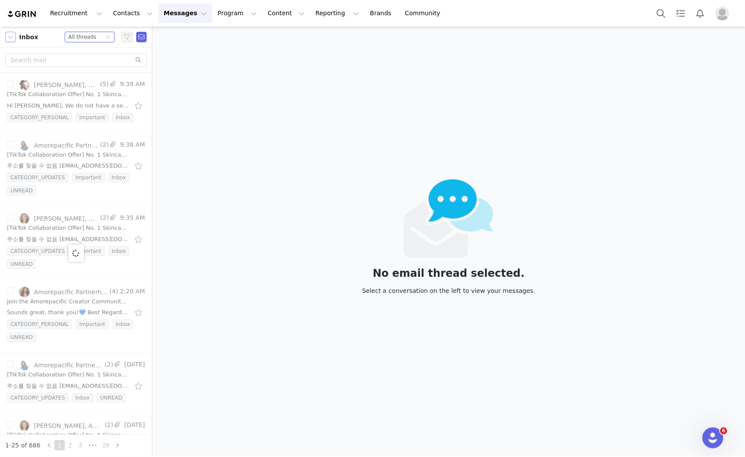
click at [7, 33] on button "button" at bounding box center [10, 37] width 10 height 10
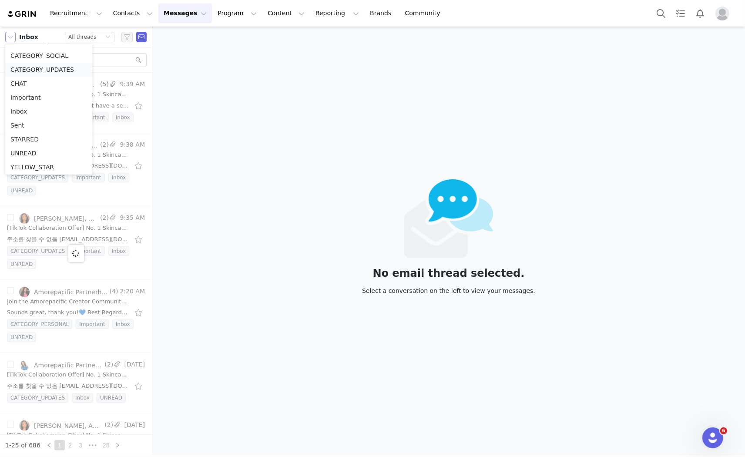
scroll to position [54, 0]
click at [41, 119] on li "Sent" at bounding box center [48, 124] width 87 height 14
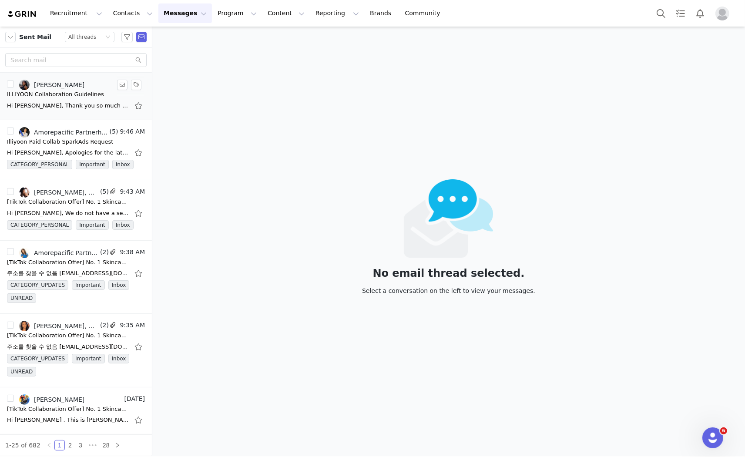
click at [68, 93] on div "ILLIYOON Collaboration Guidelines" at bounding box center [55, 94] width 97 height 9
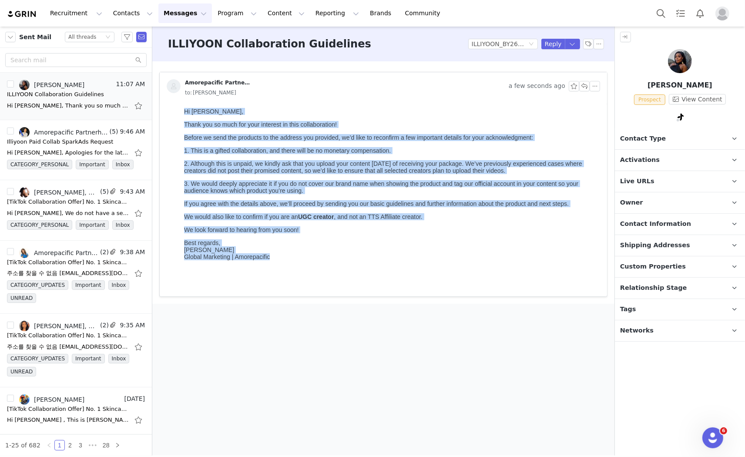
drag, startPoint x: 181, startPoint y: 109, endPoint x: 310, endPoint y: 278, distance: 211.7
click at [310, 278] on html "Hi Amanda, Thank you so much for your interest in this collaboration! Before we…" at bounding box center [389, 200] width 419 height 192
copy body "Hi Amanda, Thank you so much for your interest in this collaboration! Before we…"
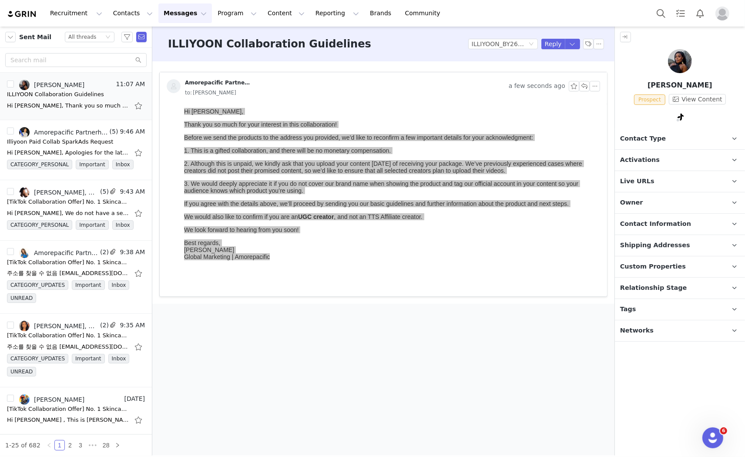
click at [178, 14] on button "Messages Messages" at bounding box center [185, 13] width 54 height 20
click at [232, 18] on button "Program Program" at bounding box center [237, 13] width 50 height 20
click at [229, 34] on p "Activations" at bounding box center [218, 38] width 33 height 9
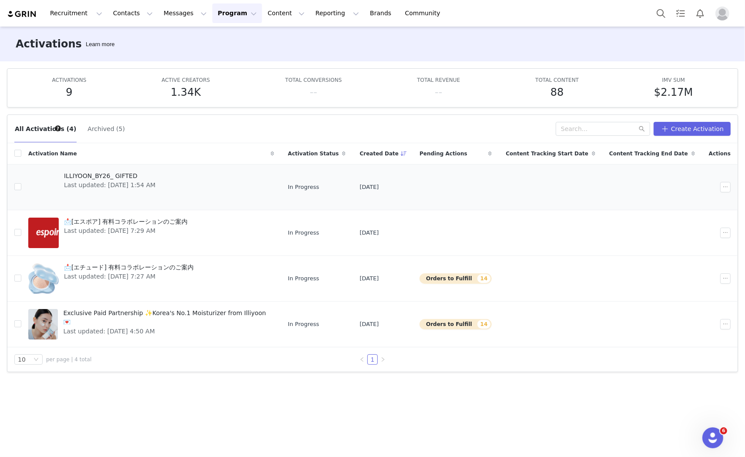
click at [124, 177] on span "ILLIYOON_BY26_ GIFTED" at bounding box center [109, 175] width 91 height 9
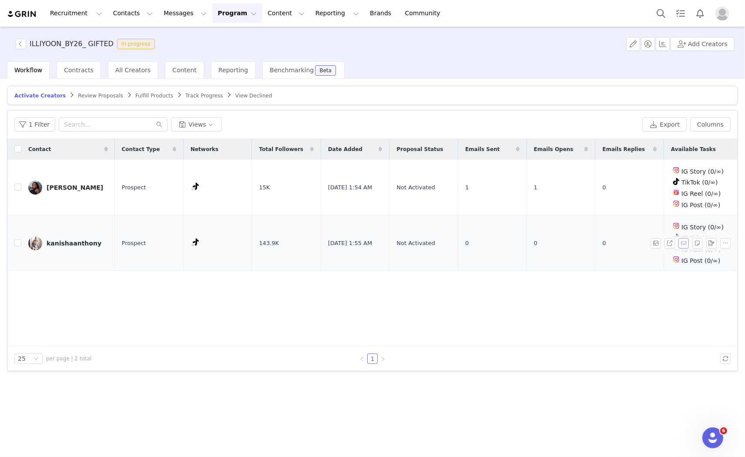
click at [683, 238] on button "button" at bounding box center [683, 243] width 10 height 10
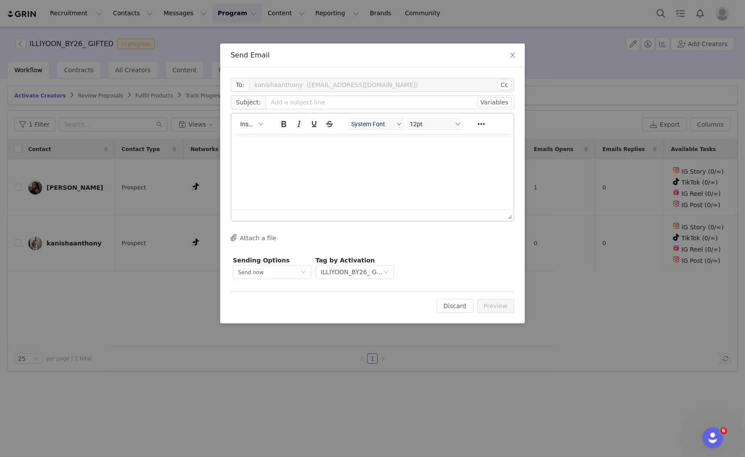
click at [345, 153] on html at bounding box center [372, 145] width 282 height 23
click at [249, 122] on span "Insert" at bounding box center [247, 124] width 15 height 7
click at [279, 136] on div "Insert Template" at bounding box center [283, 139] width 78 height 10
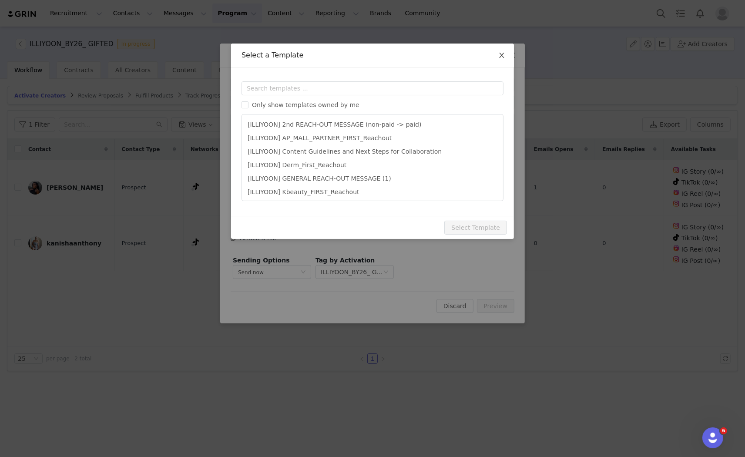
click at [502, 51] on span "Close" at bounding box center [501, 56] width 24 height 24
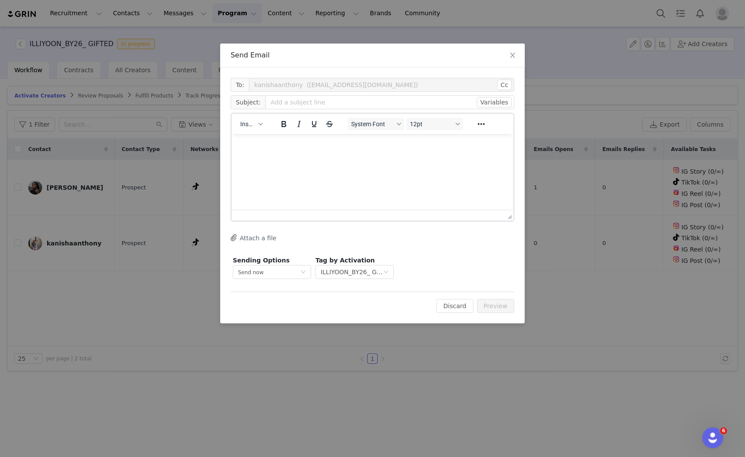
click at [339, 157] on html at bounding box center [372, 145] width 282 height 23
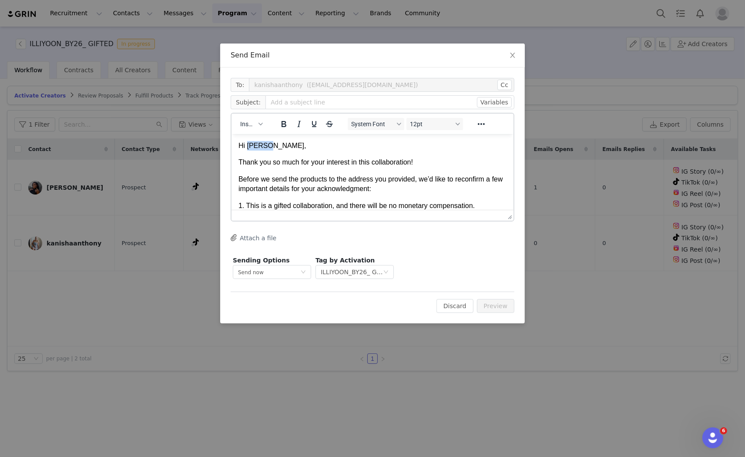
drag, startPoint x: 247, startPoint y: 143, endPoint x: 271, endPoint y: 142, distance: 24.4
click at [271, 142] on p "Hi Amanda," at bounding box center [372, 146] width 268 height 10
click at [253, 165] on p "Thank you so much for your interest in this collaboration!" at bounding box center [372, 162] width 268 height 10
drag, startPoint x: 238, startPoint y: 161, endPoint x: 426, endPoint y: 163, distance: 188.4
click at [426, 163] on p "Thank you so much for your interest in this collaboration!" at bounding box center [372, 162] width 268 height 10
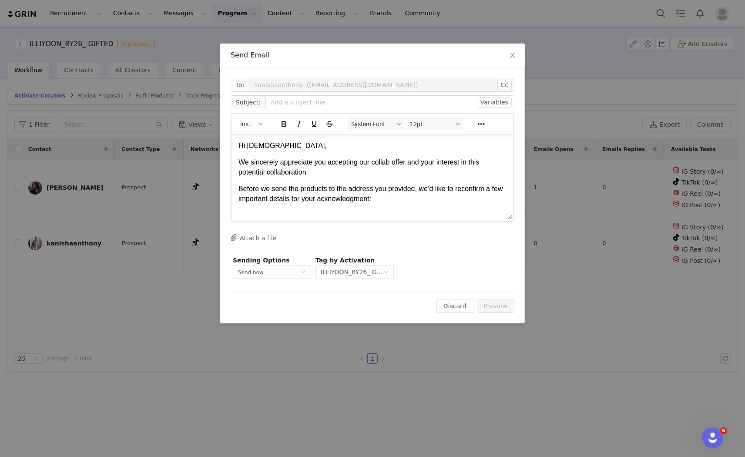
click at [299, 150] on p "Hi Kanisa," at bounding box center [372, 146] width 268 height 10
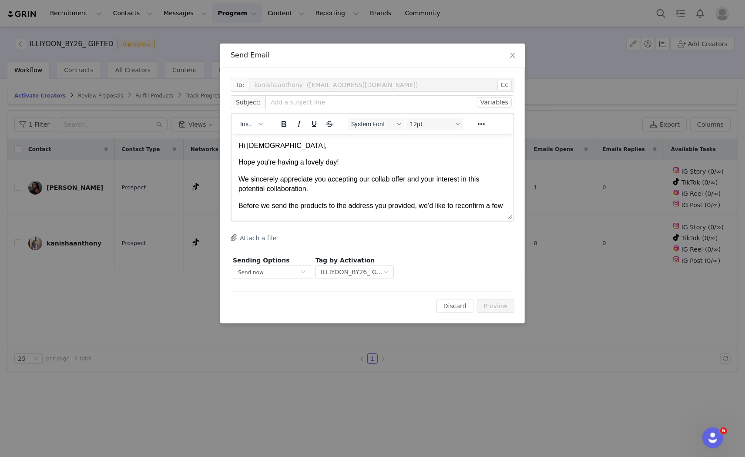
click at [320, 177] on p "We sincerely appreciate you accepting our collab offer and your interest in thi…" at bounding box center [372, 184] width 268 height 20
click at [320, 186] on p "We sincerely appreciate you accepting our collab offer and your interest in thi…" at bounding box center [372, 184] width 268 height 20
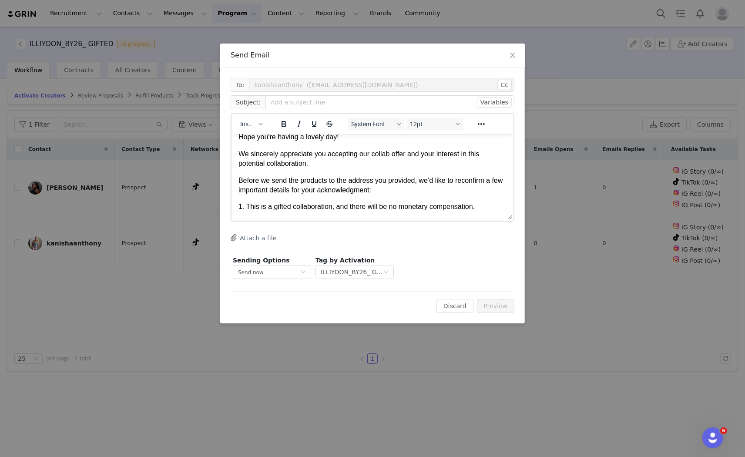
scroll to position [48, 0]
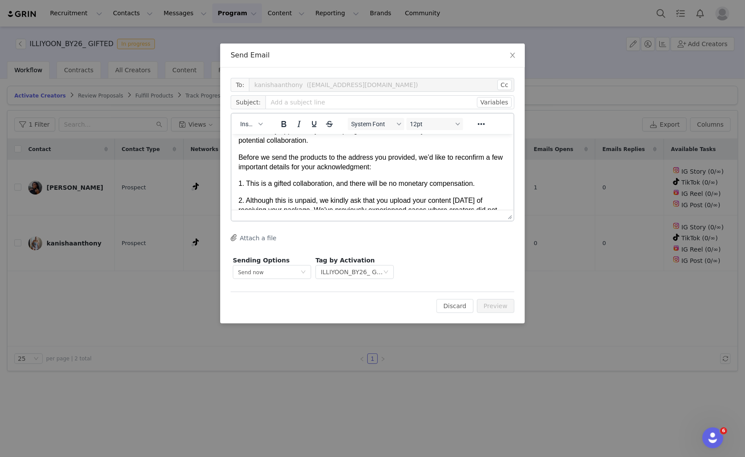
click at [314, 184] on p "1. This is a gifted collaboration, and there will be no monetary compensation." at bounding box center [372, 183] width 268 height 10
click at [491, 181] on p "1. This is a gifted collaboration, and there will be no monetary compensation." at bounding box center [372, 183] width 268 height 10
click at [491, 181] on p "1. This is a gifted collaboration, and there will be no monetary compensation. …" at bounding box center [372, 188] width 268 height 20
click at [261, 194] on p "1. This is a gifted collaboration, and there will be no monetary compensation. …" at bounding box center [372, 188] width 268 height 20
click at [370, 188] on p "1. This is a gifted collaboration, and there will be no monetary compensation. …" at bounding box center [372, 188] width 268 height 20
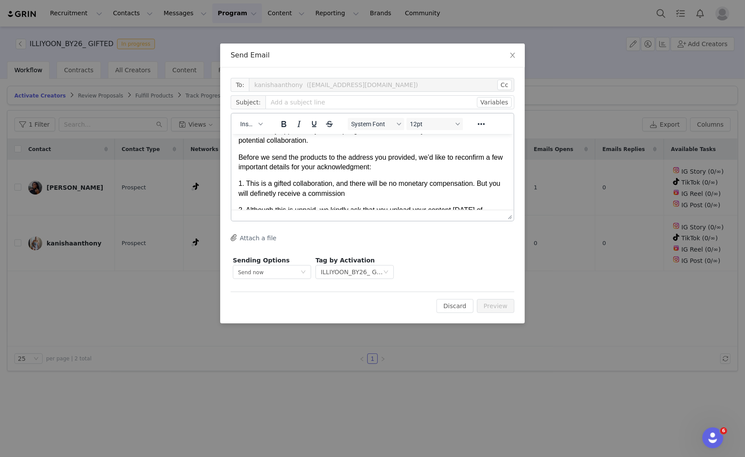
click at [281, 194] on p "1. This is a gifted collaboration, and there will be no monetary compensation. …" at bounding box center [372, 188] width 268 height 20
click at [374, 192] on p "1. This is a gifted collaboration, and there will be no monetary compensation. …" at bounding box center [372, 188] width 268 height 20
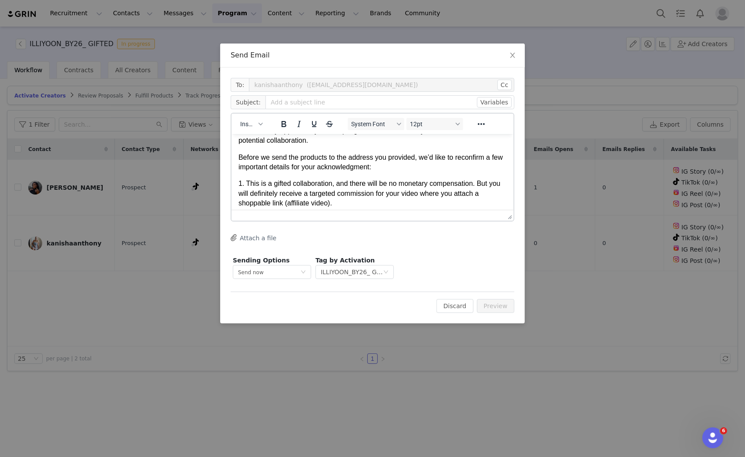
click at [471, 182] on p "1. This is a gifted collaboration, and there will be no monetary compensation. …" at bounding box center [372, 192] width 268 height 29
click at [446, 201] on p "1. This is a gifted collaboration, and there will be no monetary compensation f…" at bounding box center [372, 192] width 268 height 29
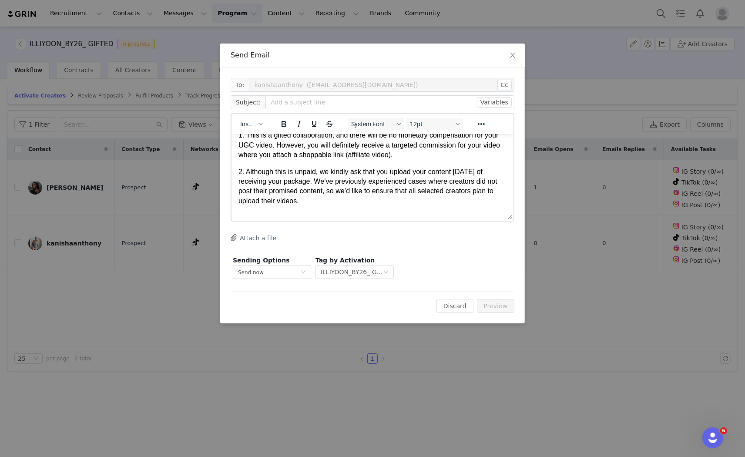
click at [358, 186] on p "2. Although this is unpaid, we kindly ask that you upload your content within o…" at bounding box center [372, 186] width 268 height 39
click at [332, 197] on p "2. Although this is unpaid, we kindly ask that you upload your content within o…" at bounding box center [372, 186] width 268 height 39
click at [358, 198] on p "2. Although this is unpaid, we kindly ask that you upload your content within o…" at bounding box center [372, 186] width 268 height 39
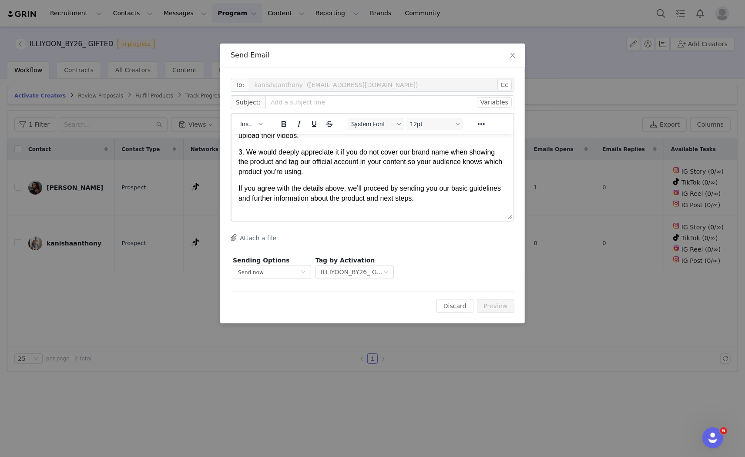
scroll to position [145, 0]
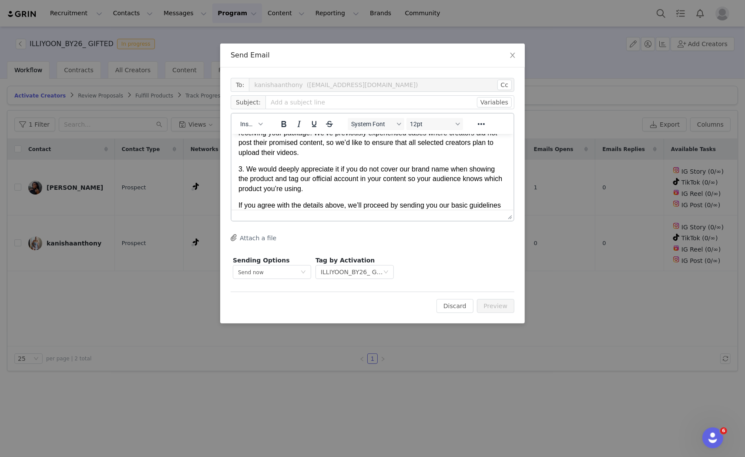
click at [323, 189] on p "3. We would deeply appreciate it if you do not cover our brand name when showin…" at bounding box center [372, 178] width 268 height 29
click at [345, 189] on p "3. We would deeply appreciate it if you do not cover our brand name when showin…" at bounding box center [372, 178] width 268 height 29
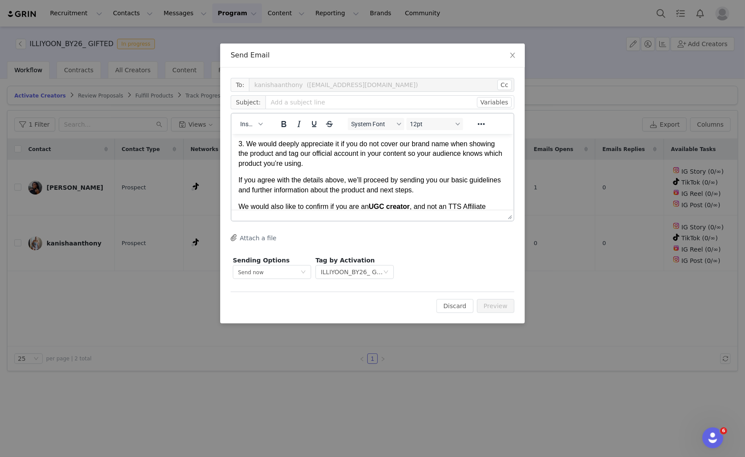
scroll to position [193, 0]
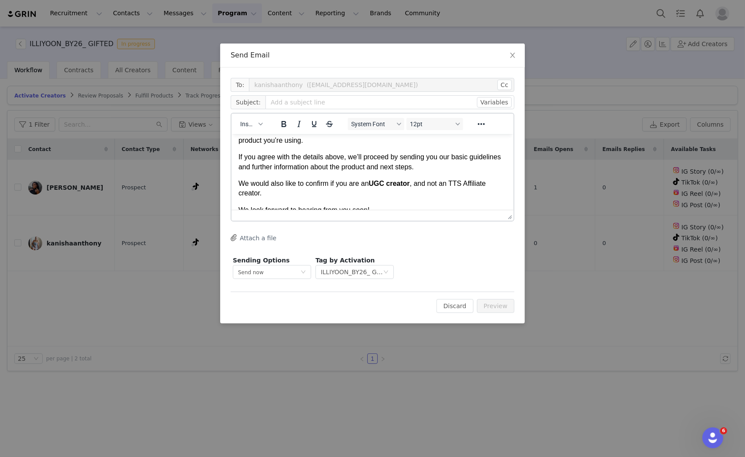
click at [319, 176] on body "Hi Kanisa, Hope you're having a lovely day! We sincerely appreciate you accepti…" at bounding box center [372, 98] width 268 height 303
click at [328, 193] on p "We would also like to confirm if you are an UGC creator , and not an TTS Affili…" at bounding box center [372, 188] width 268 height 20
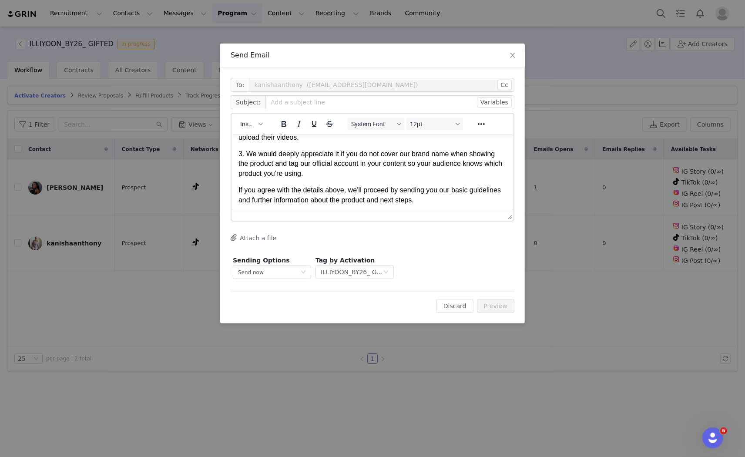
scroll to position [145, 0]
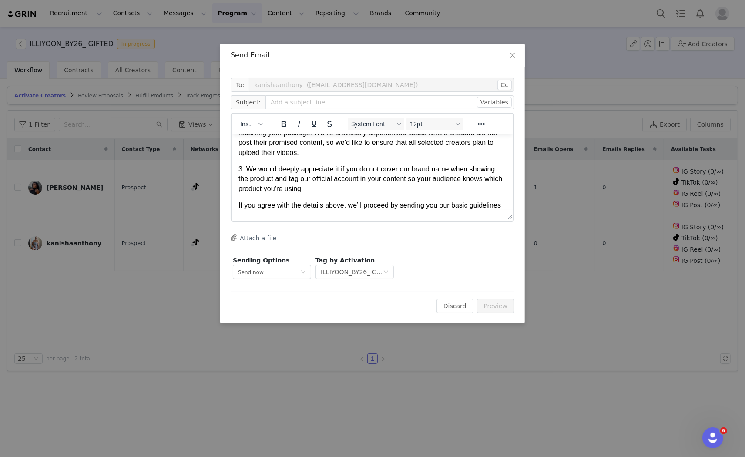
click at [362, 180] on p "3. We would deeply appreciate it if you do not cover our brand name when showin…" at bounding box center [372, 178] width 268 height 29
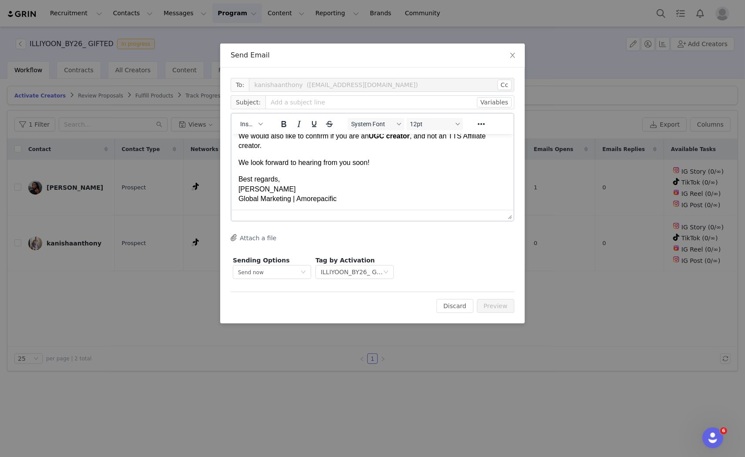
click at [345, 181] on p "Best regards, Jasmine Lee Global Marketing | Amorepacific" at bounding box center [372, 188] width 268 height 29
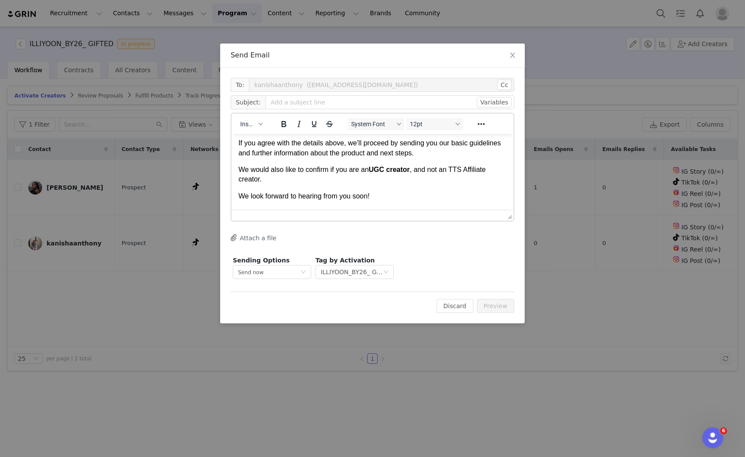
scroll to position [192, 0]
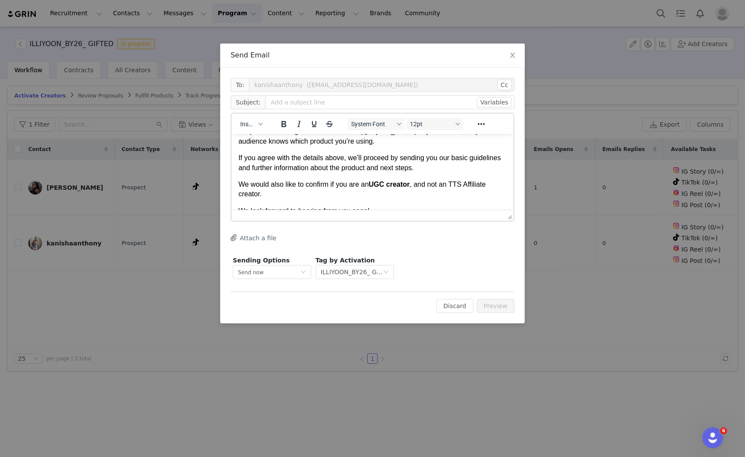
click at [322, 182] on p "We would also like to confirm if you are an UGC creator , and not an TTS Affili…" at bounding box center [372, 189] width 268 height 20
click at [468, 167] on p "If you agree with the details above, we’ll proceed by sending you our basic gui…" at bounding box center [372, 163] width 268 height 20
click at [415, 183] on p "We would also like to confirm if you are an UGC creator , and not an TTS Affili…" at bounding box center [372, 189] width 268 height 20
click at [369, 189] on p "We would also like to confirm if you are an UGC creator , and not an TTS Affili…" at bounding box center [372, 189] width 268 height 20
drag, startPoint x: 238, startPoint y: 182, endPoint x: 276, endPoint y: 195, distance: 39.8
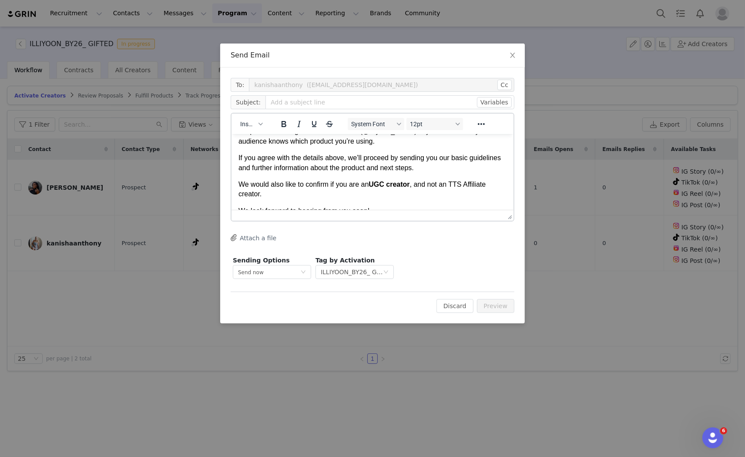
click at [276, 195] on p "We would also like to confirm if you are an UGC creator , and not an TTS Affili…" at bounding box center [372, 189] width 268 height 20
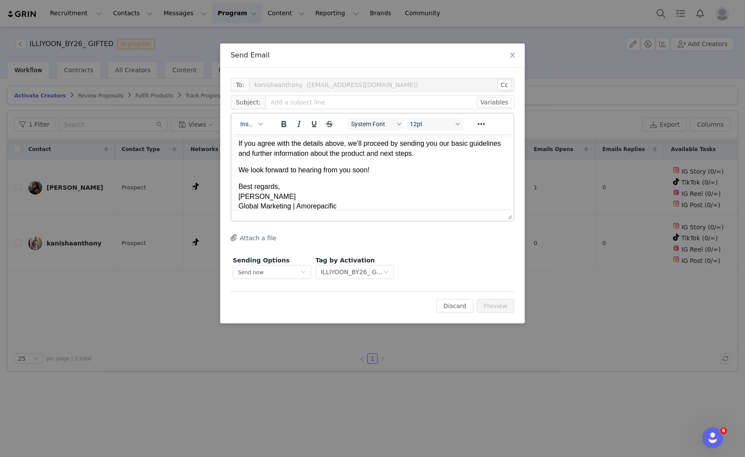
scroll to position [214, 0]
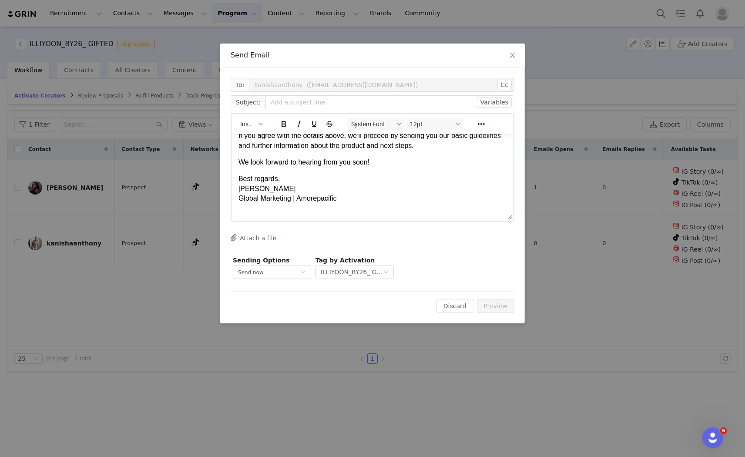
click at [390, 160] on p "We look forward to hearing from you soon!" at bounding box center [372, 162] width 268 height 10
click at [390, 184] on body "Hi Kanisa, Hope you're having a lovely day! We sincerely appreciate you accepti…" at bounding box center [372, 73] width 268 height 294
click at [294, 98] on input "text" at bounding box center [389, 102] width 249 height 14
type input "i"
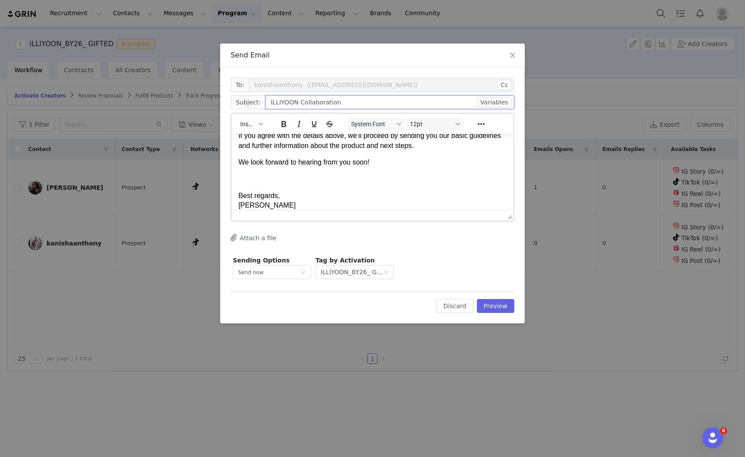
click at [267, 103] on input "ILLIYOON Collaboration" at bounding box center [389, 102] width 249 height 14
click at [362, 181] on p "Rich Text Area. Press ALT-0 for help." at bounding box center [372, 179] width 268 height 10
click at [335, 105] on input "Amorepacific ILLIYOON Collaboration" at bounding box center [389, 102] width 249 height 14
type input "Amorepacific ILLIYOON TikTok UGC & Affiliate Collaboration"
click at [358, 158] on p "We look forward to hearing from you soon!" at bounding box center [372, 162] width 268 height 10
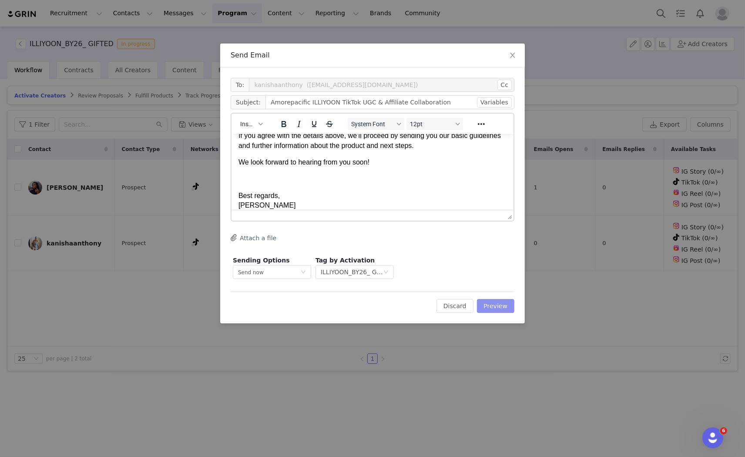
click at [490, 305] on button "Preview" at bounding box center [496, 306] width 38 height 14
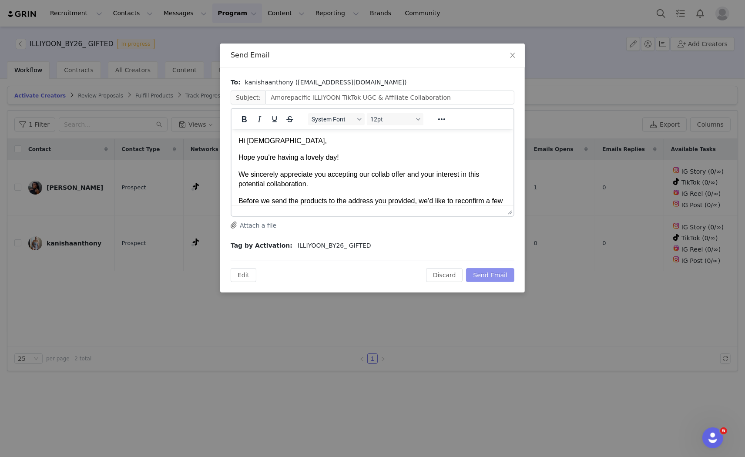
scroll to position [0, 0]
click at [480, 275] on button "Send Email" at bounding box center [490, 275] width 48 height 14
